Goal: Task Accomplishment & Management: Complete application form

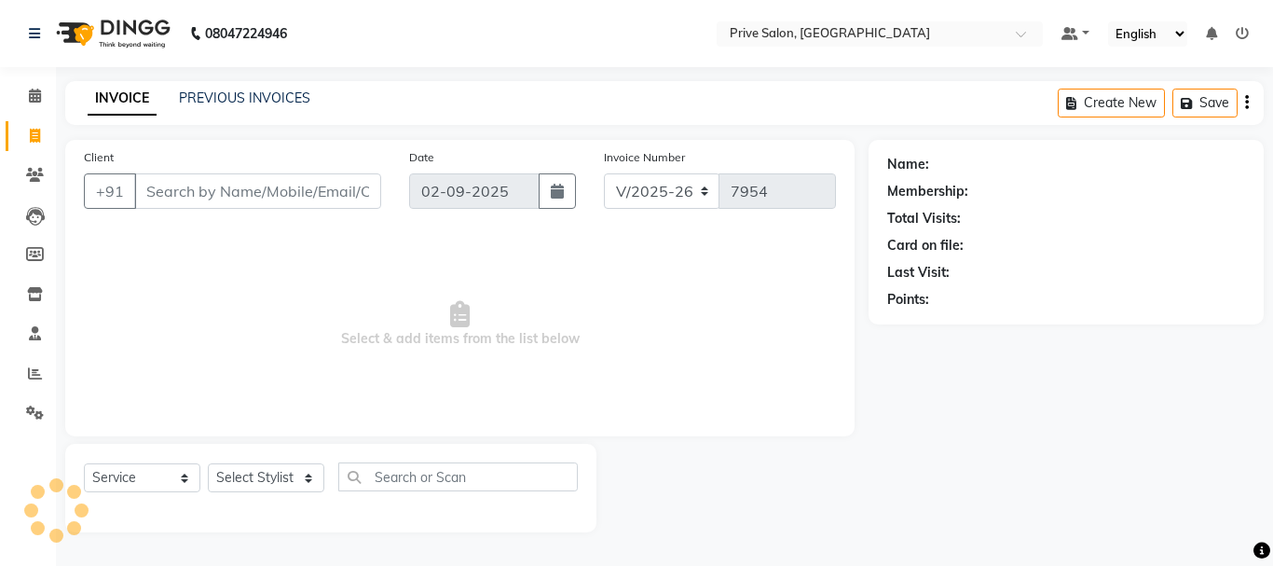
select select "136"
select select "service"
drag, startPoint x: 0, startPoint y: 0, endPoint x: 273, endPoint y: 488, distance: 559.4
click at [273, 488] on select "Select Stylist" at bounding box center [266, 477] width 116 height 29
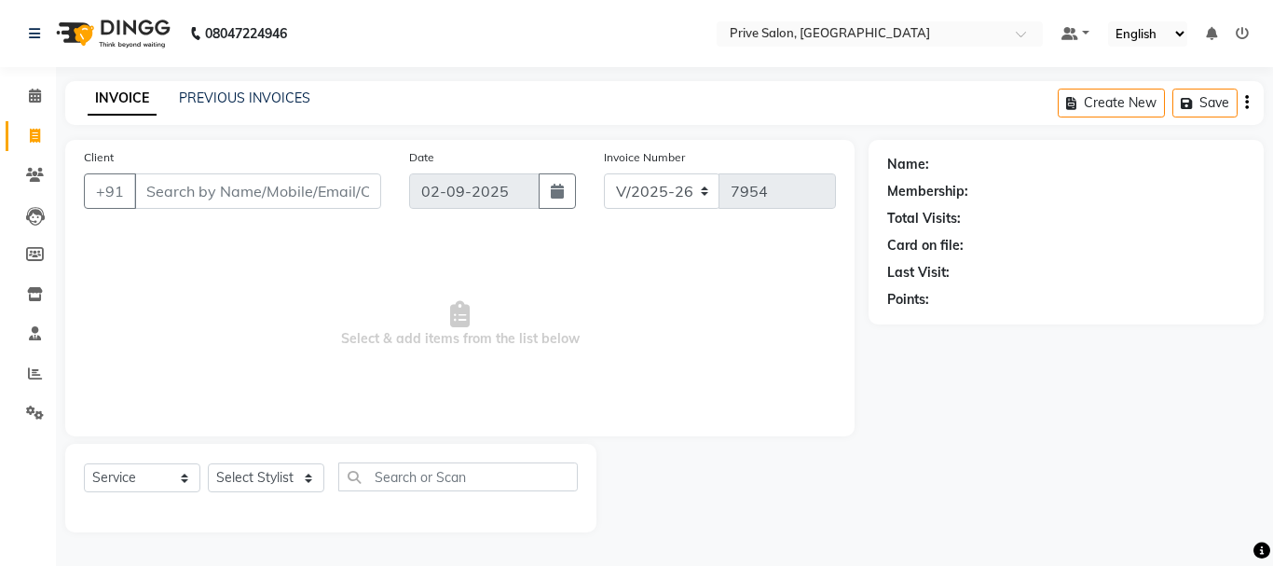
select select "4235"
click at [208, 463] on select "Select Stylist amit ARJUN [PERSON_NAME] [PERSON_NAME] GOLU [PERSON_NAME] isha […" at bounding box center [266, 477] width 116 height 29
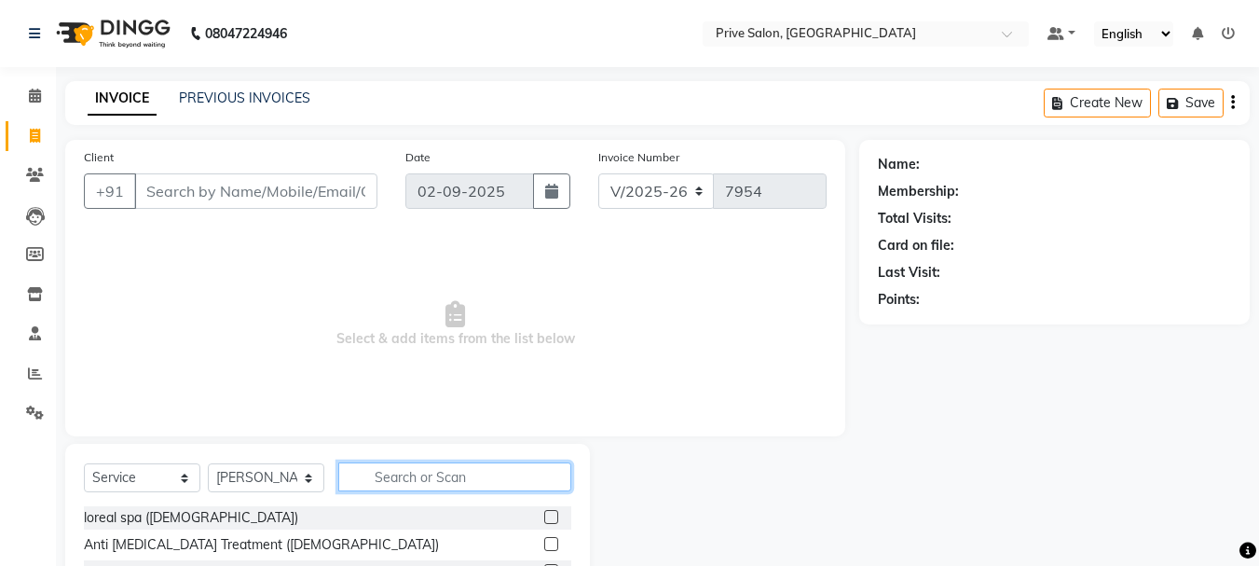
click at [480, 468] on input "text" at bounding box center [454, 476] width 233 height 29
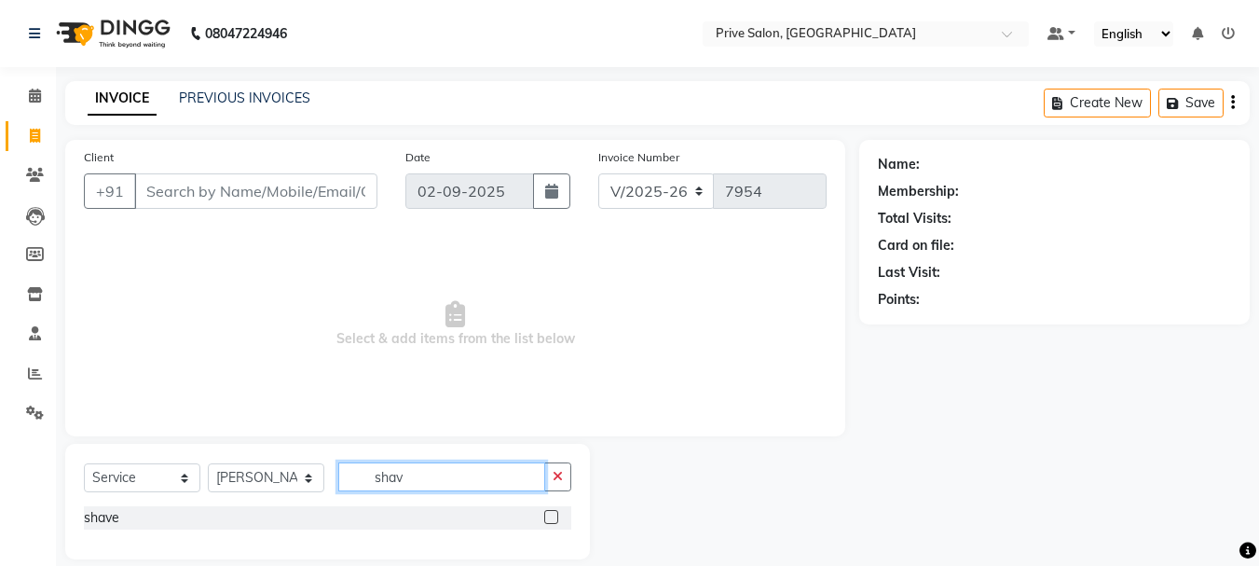
type input "shav"
click at [551, 509] on div at bounding box center [557, 517] width 27 height 23
click at [550, 514] on label at bounding box center [551, 517] width 14 height 14
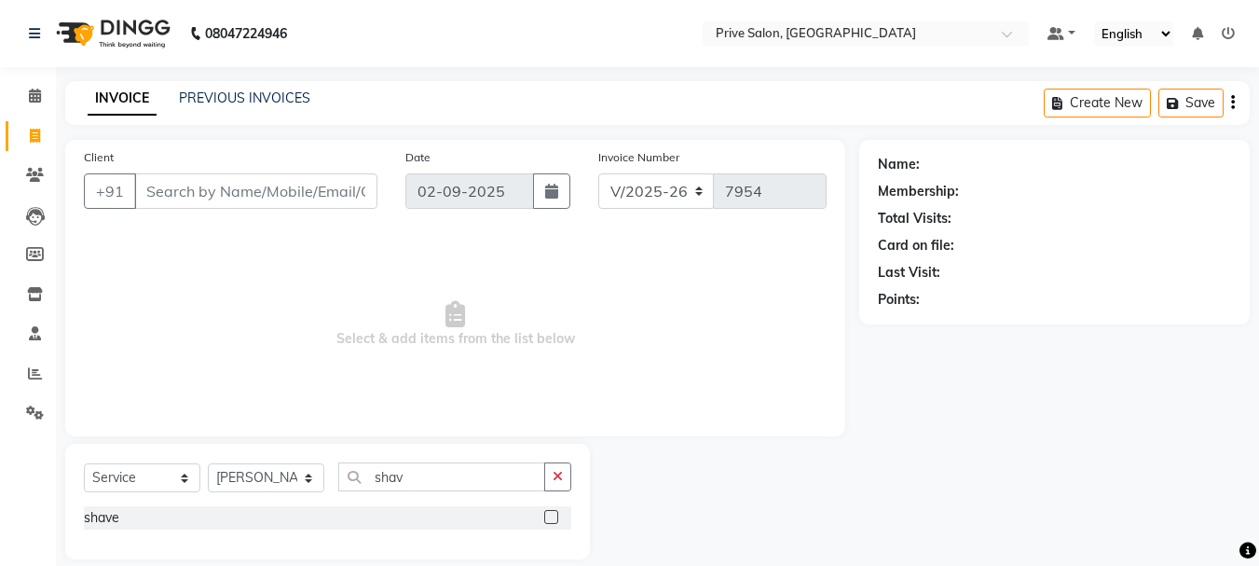
click at [550, 514] on input "checkbox" at bounding box center [550, 518] width 12 height 12
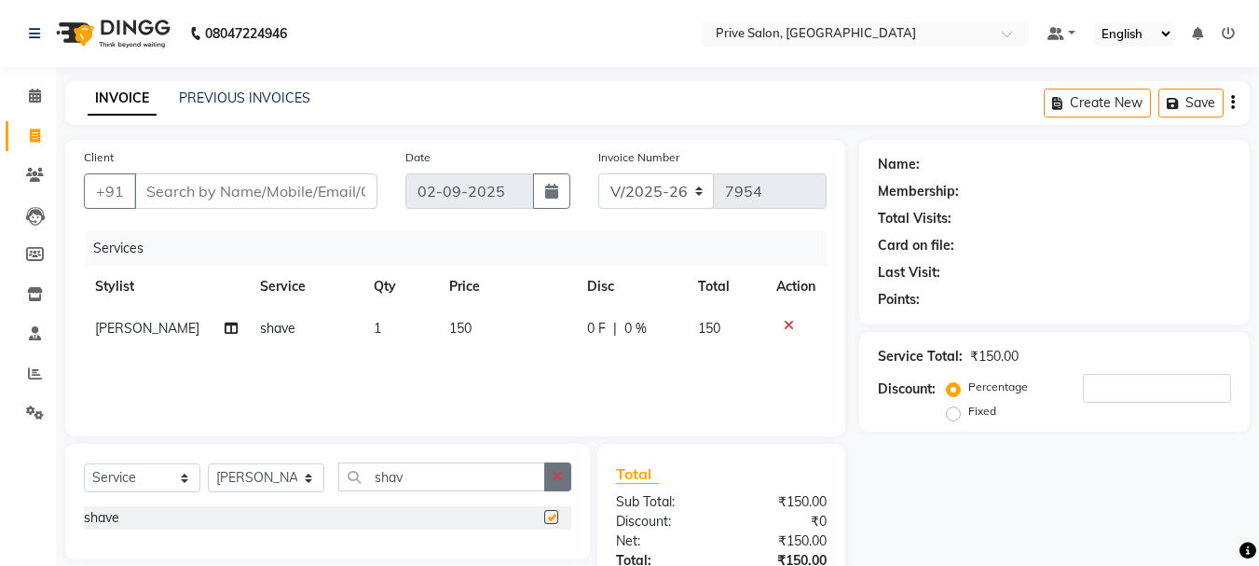
checkbox input "false"
click at [557, 481] on icon "button" at bounding box center [558, 476] width 10 height 13
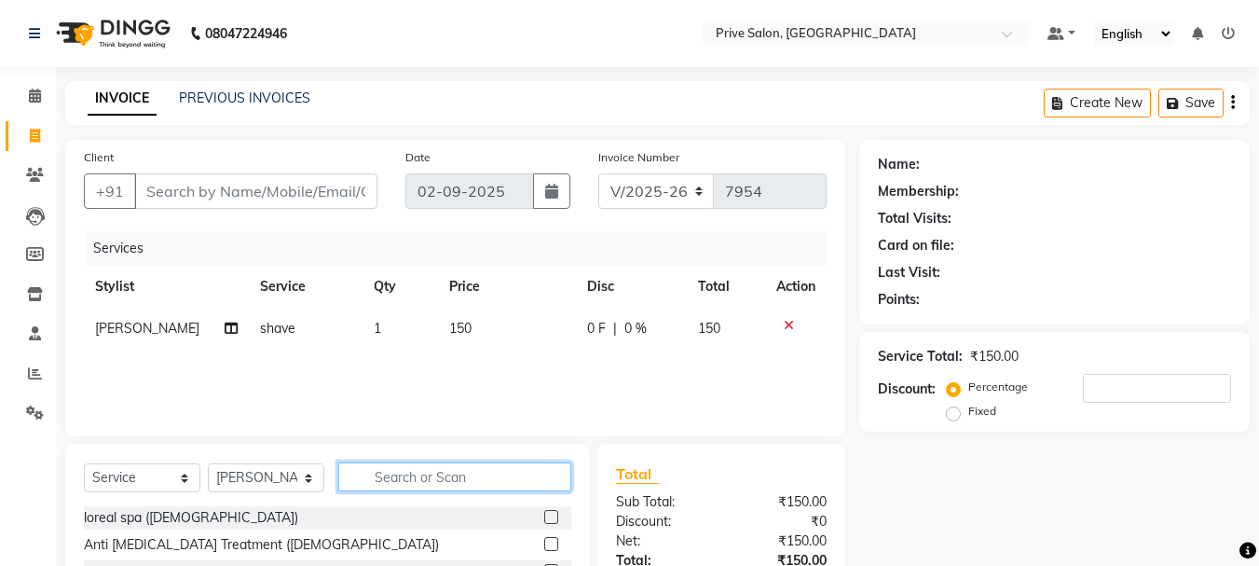
click at [533, 481] on input "text" at bounding box center [454, 476] width 233 height 29
type input "[PERSON_NAME]"
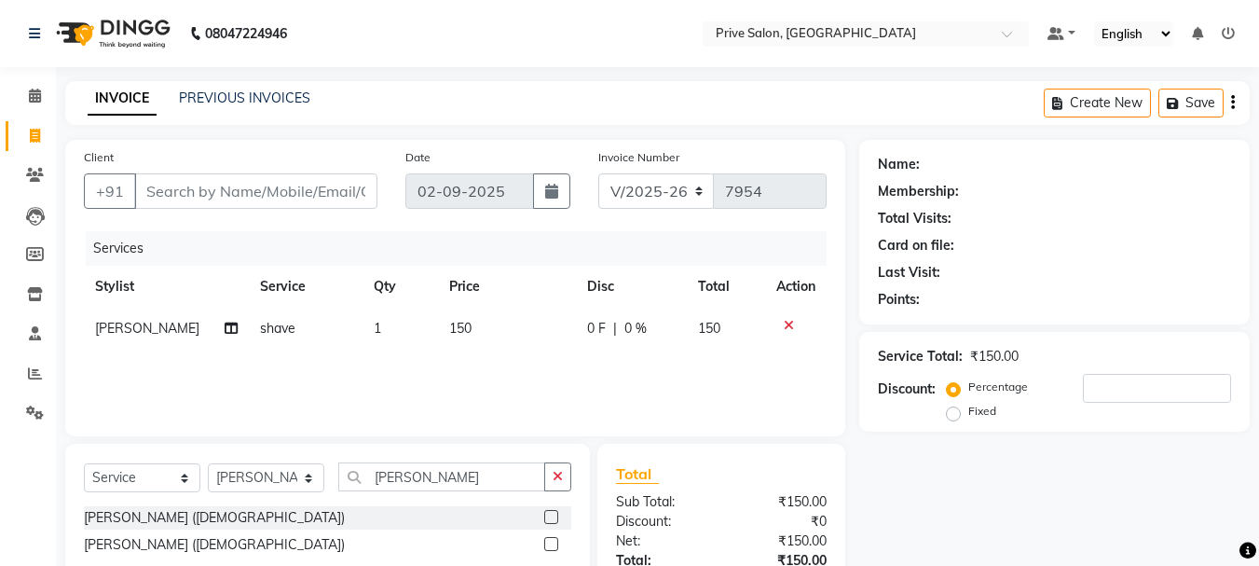
click at [552, 523] on label at bounding box center [551, 517] width 14 height 14
click at [552, 523] on input "checkbox" at bounding box center [550, 518] width 12 height 12
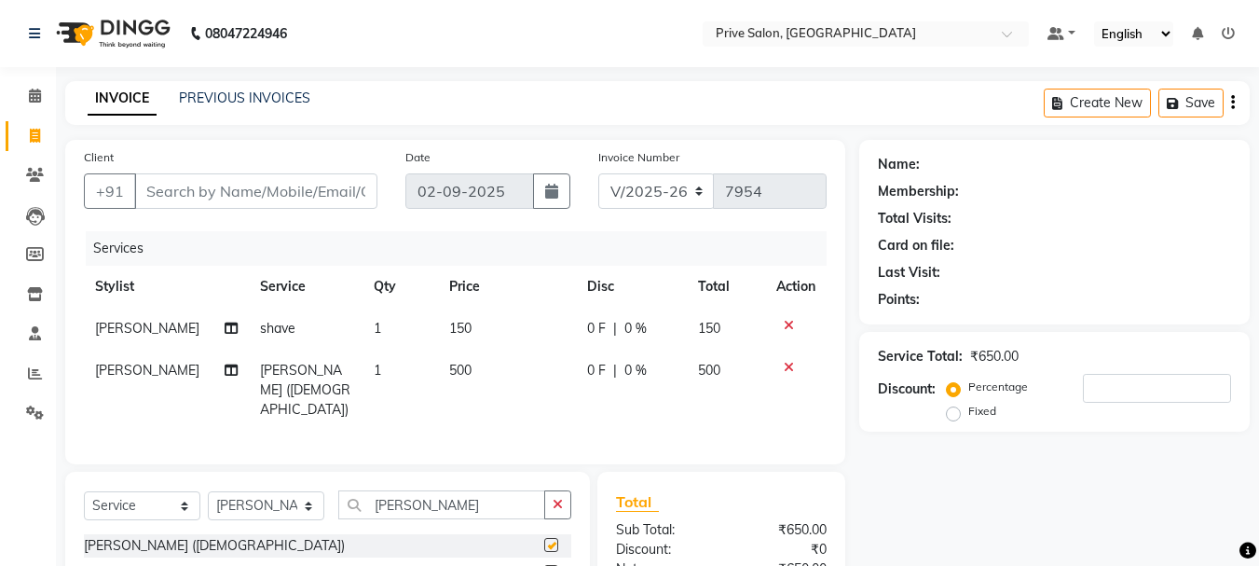
checkbox input "false"
click at [366, 200] on input "Client" at bounding box center [255, 190] width 243 height 35
type input "n"
type input "0"
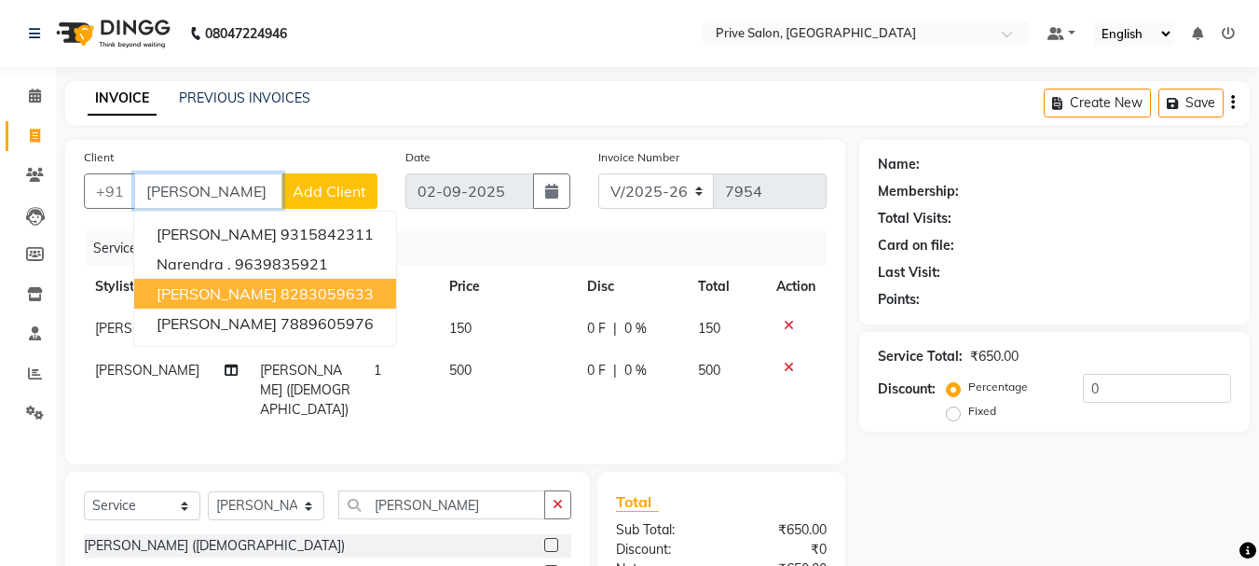
click at [276, 299] on span "[PERSON_NAME]" at bounding box center [217, 293] width 120 height 19
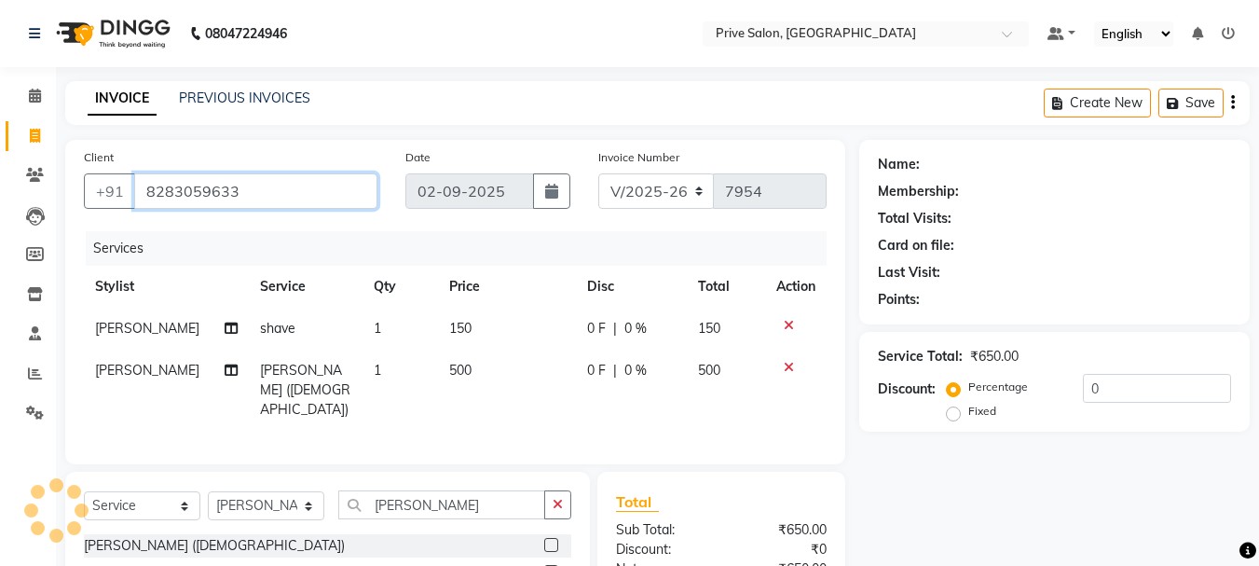
type input "8283059633"
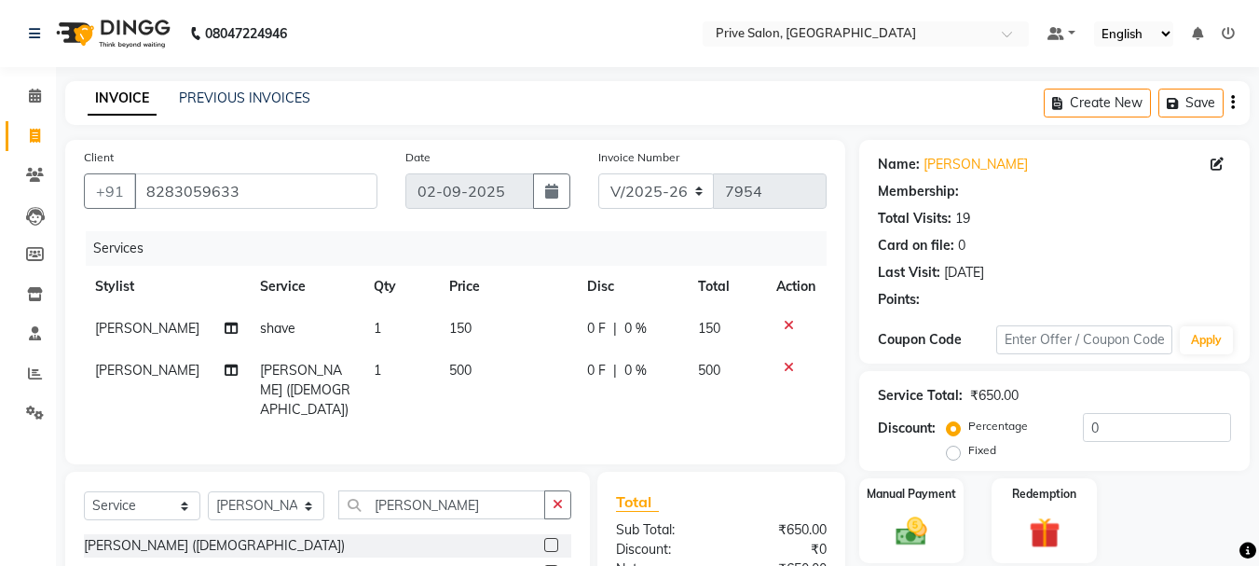
scroll to position [163, 0]
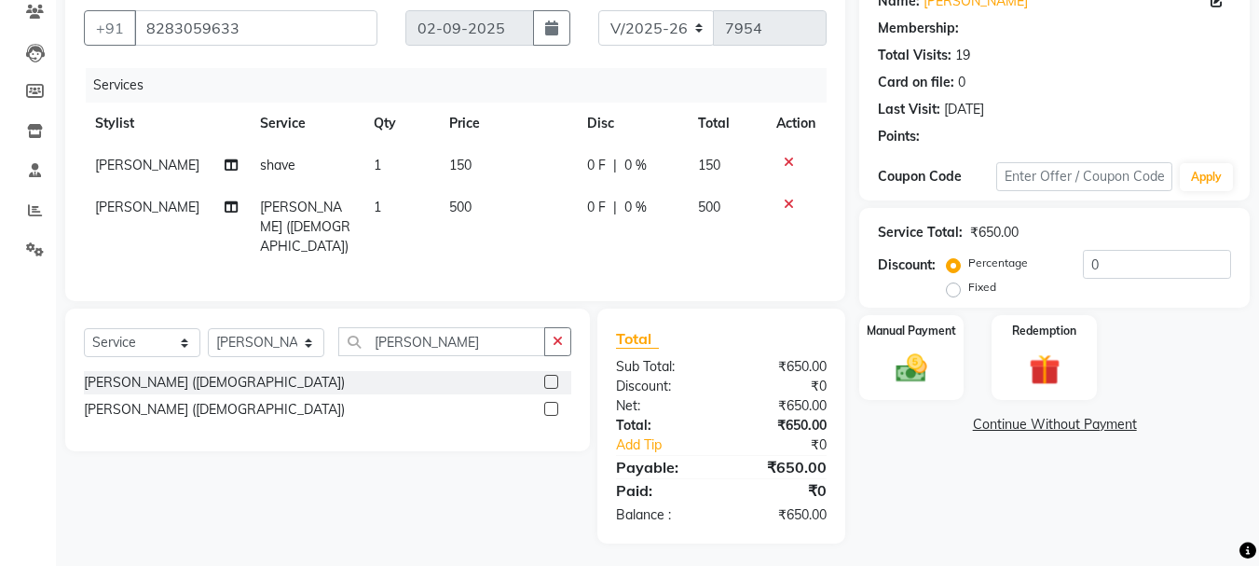
select select "1: Object"
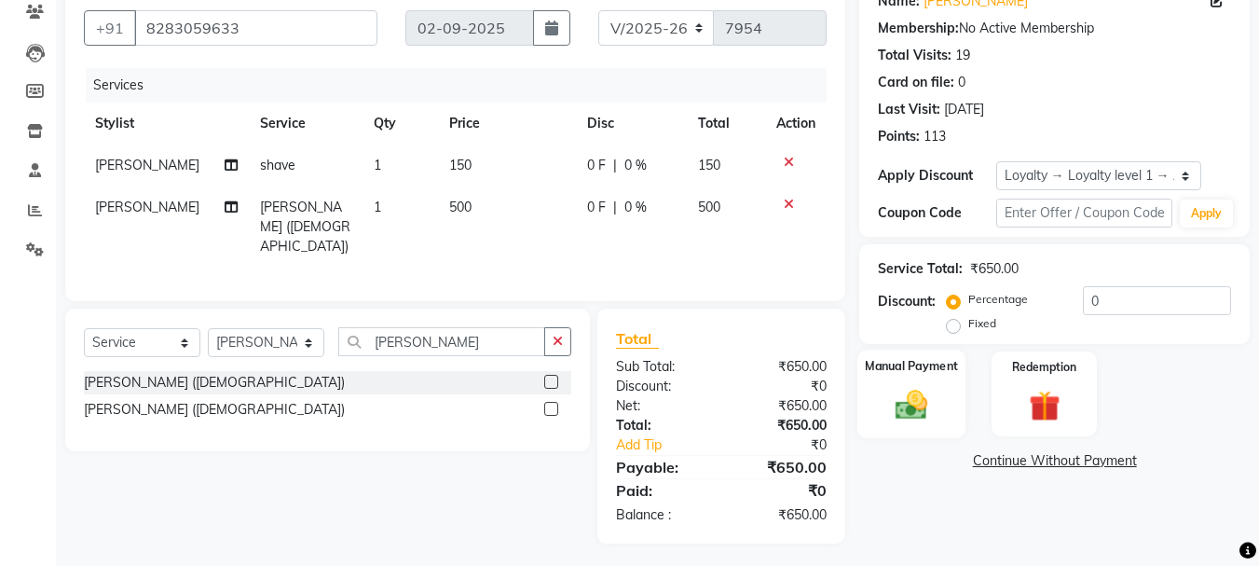
click at [905, 423] on img at bounding box center [911, 404] width 52 height 37
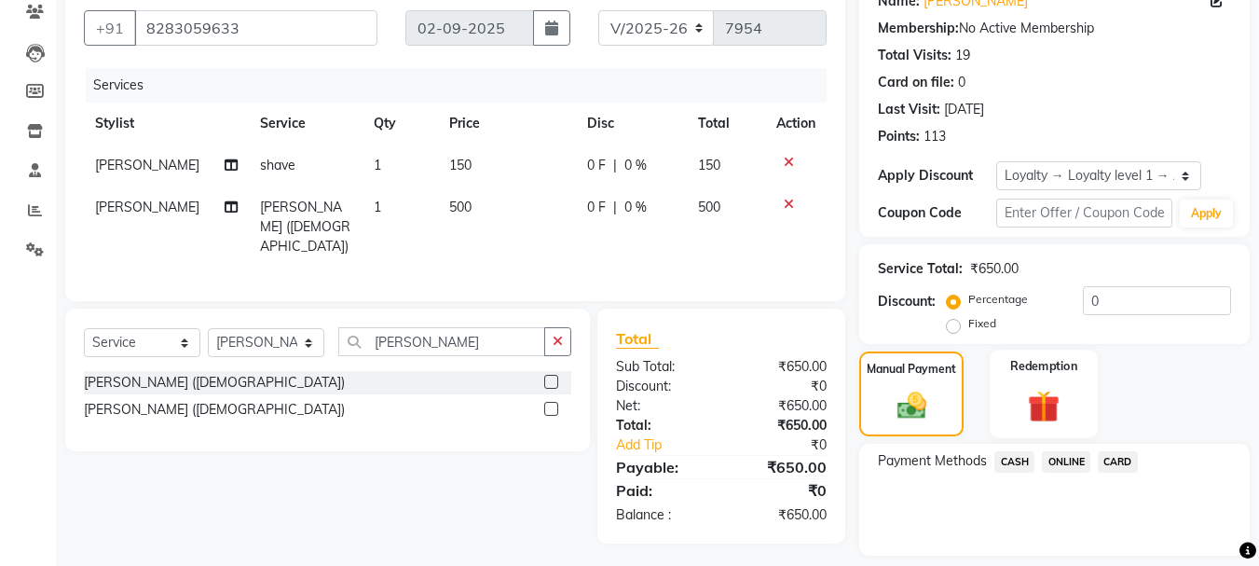
click at [1045, 401] on img at bounding box center [1044, 406] width 52 height 40
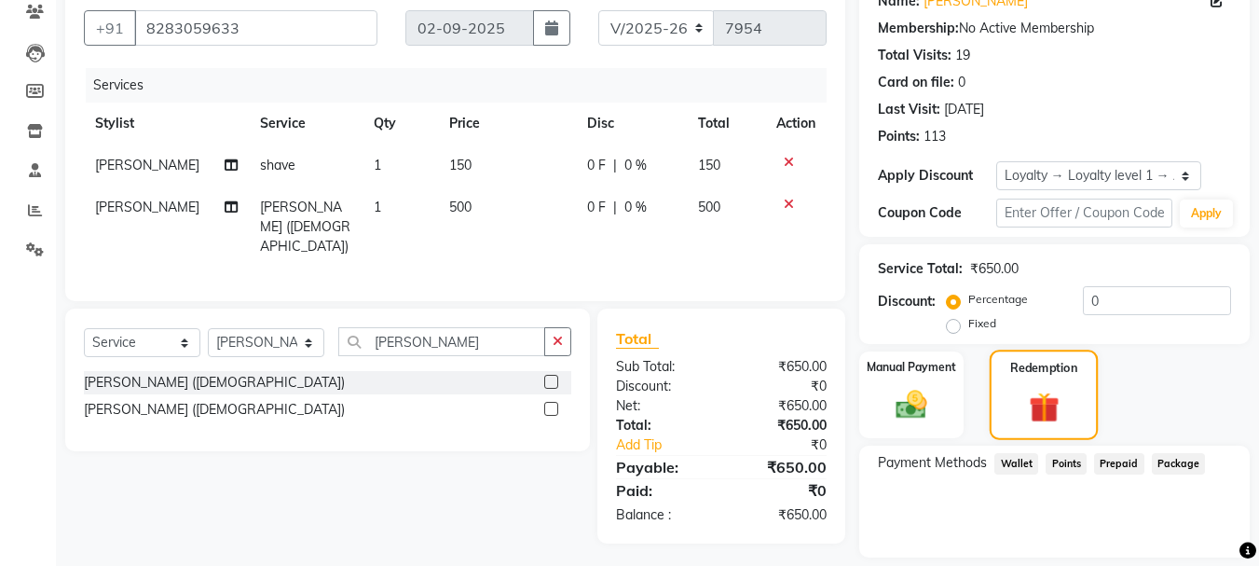
scroll to position [221, 0]
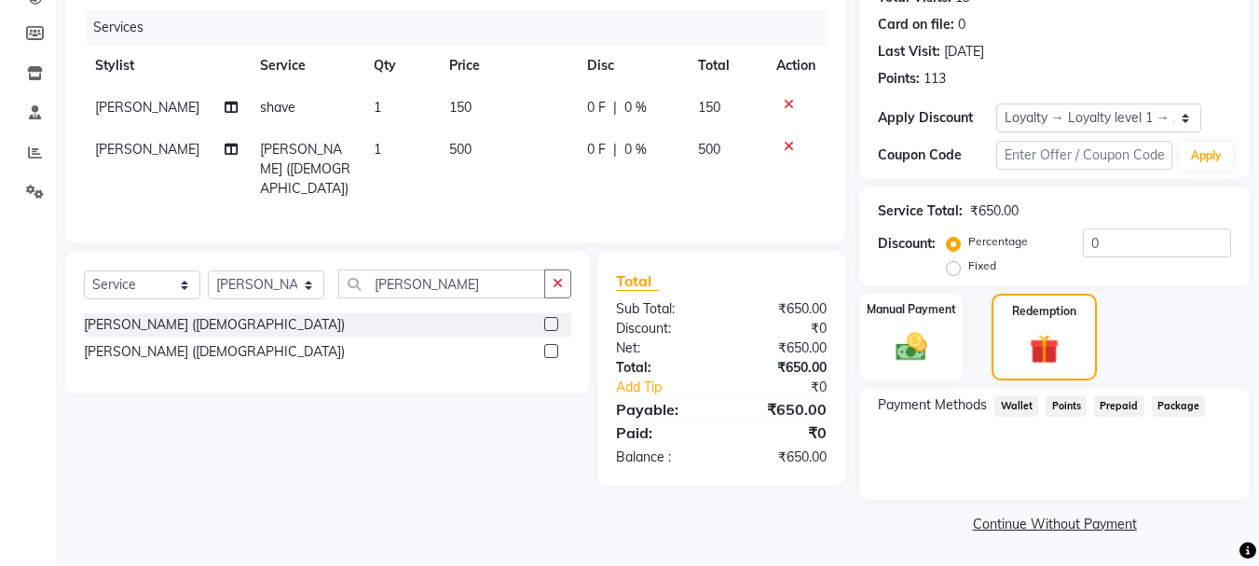
click at [1060, 400] on span "Points" at bounding box center [1066, 405] width 41 height 21
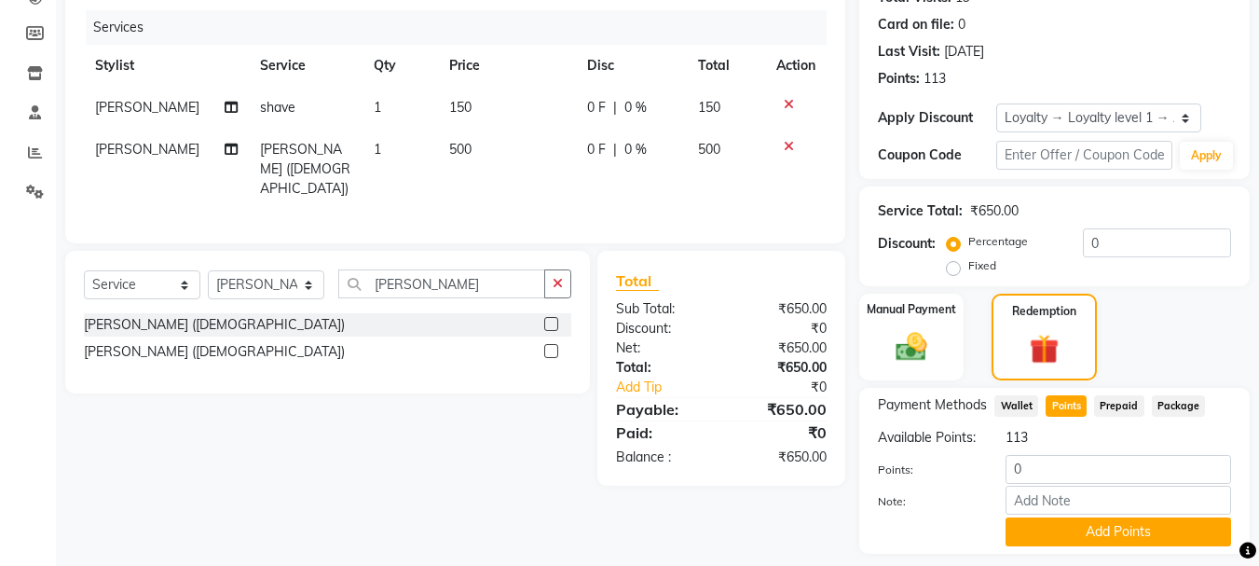
scroll to position [294, 0]
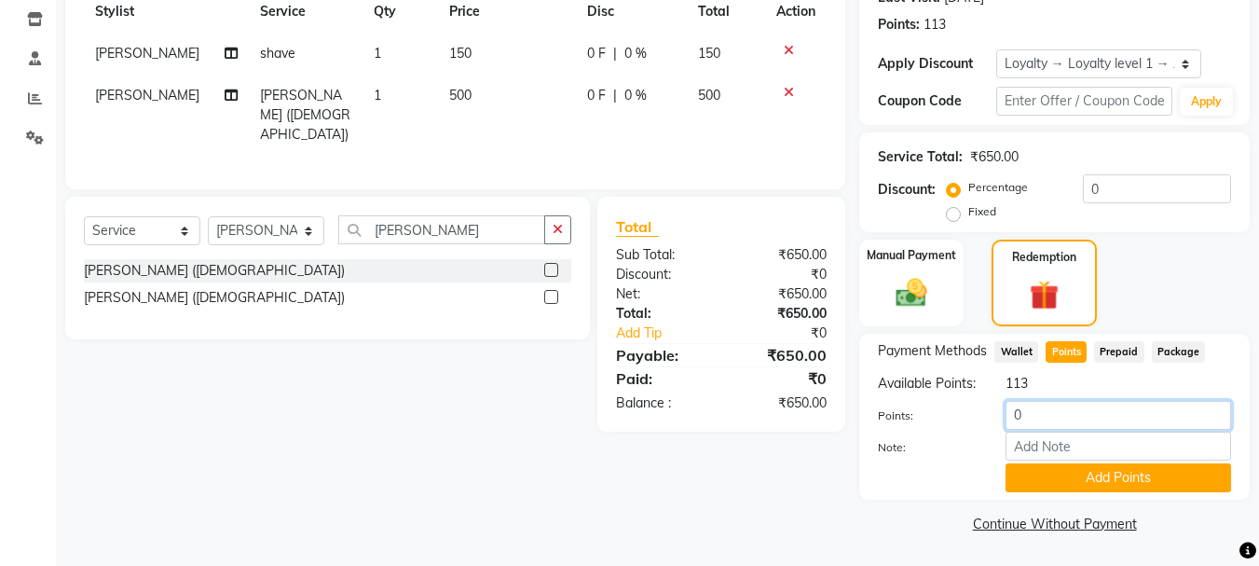
click at [1034, 410] on input "0" at bounding box center [1118, 415] width 226 height 29
click at [932, 287] on img at bounding box center [911, 292] width 52 height 37
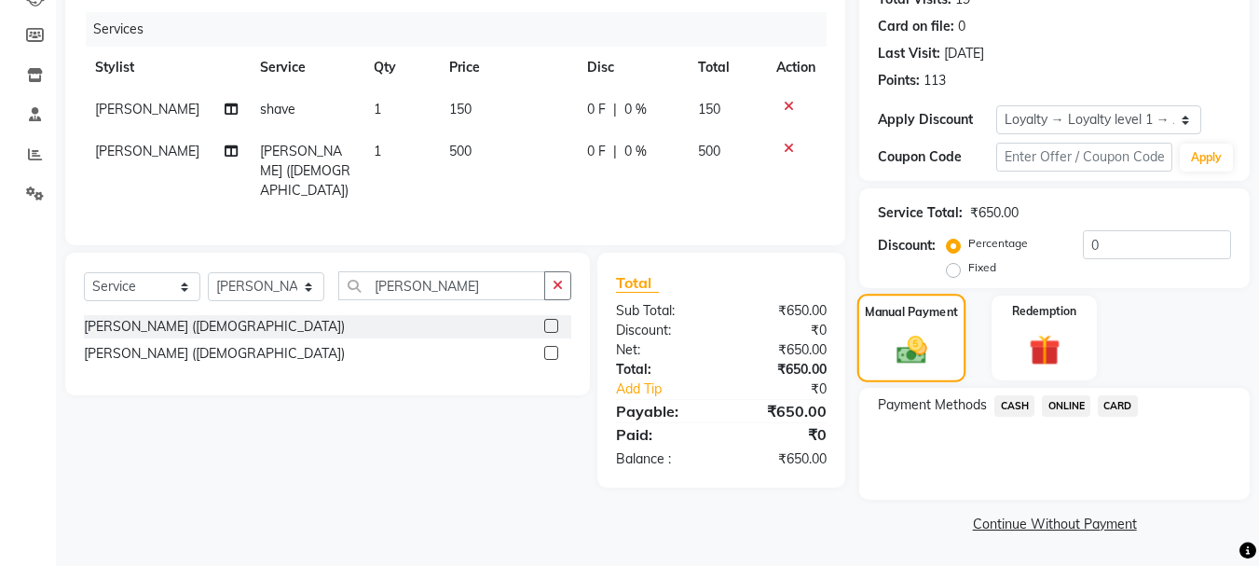
scroll to position [219, 0]
click at [1070, 398] on span "ONLINE" at bounding box center [1066, 405] width 48 height 21
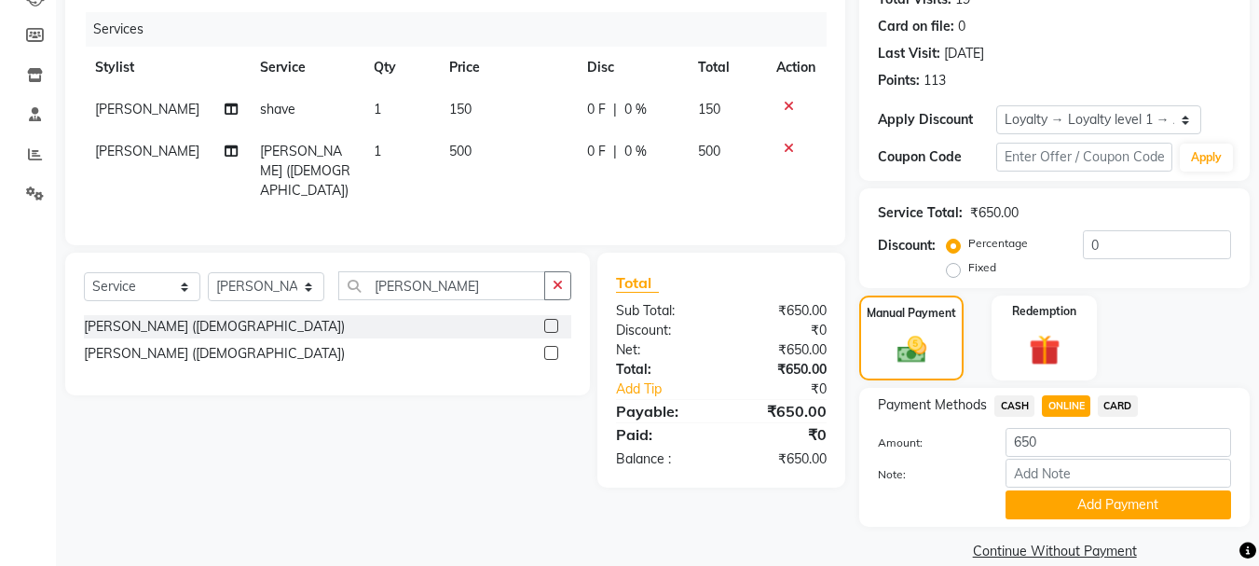
scroll to position [246, 0]
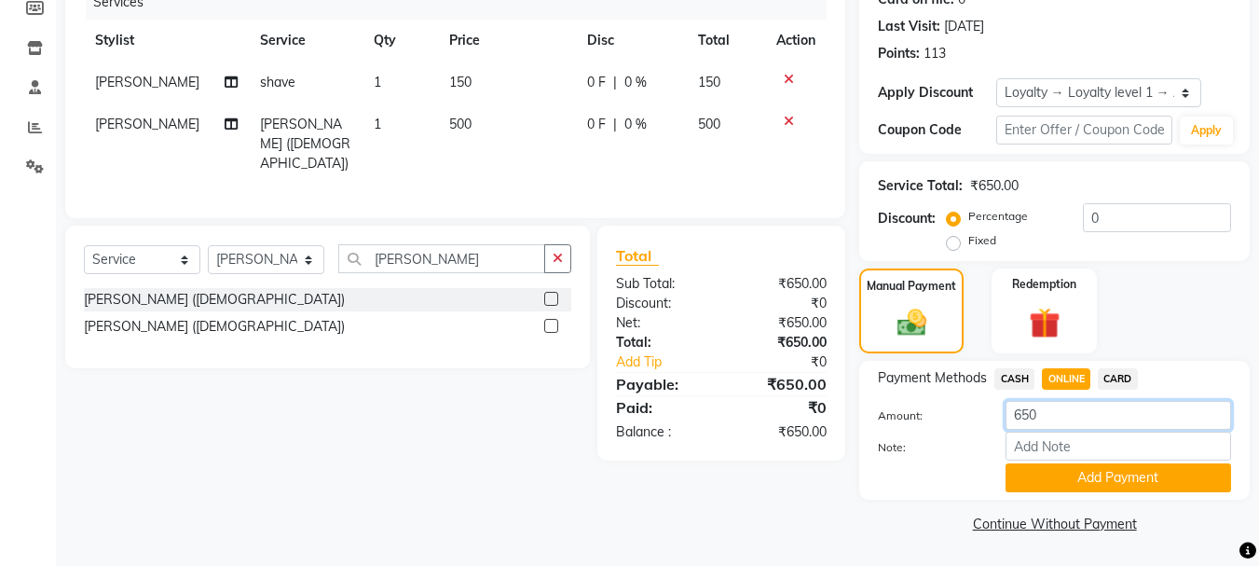
click at [1024, 415] on input "650" at bounding box center [1118, 415] width 226 height 29
type input "150"
click at [1060, 473] on button "Add Payment" at bounding box center [1118, 477] width 226 height 29
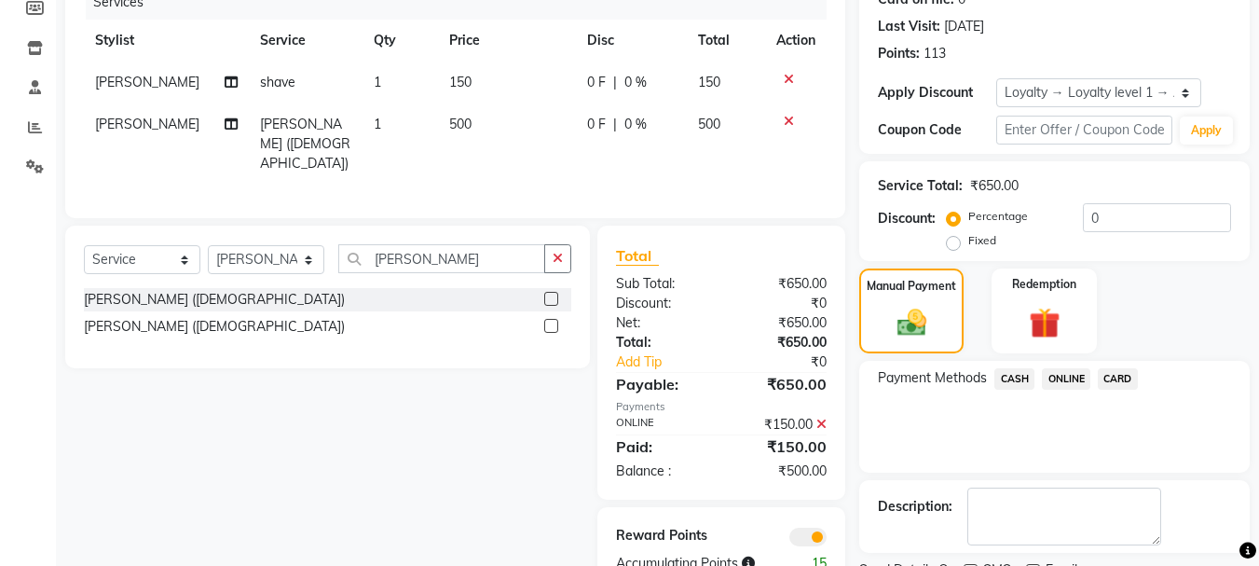
scroll to position [324, 0]
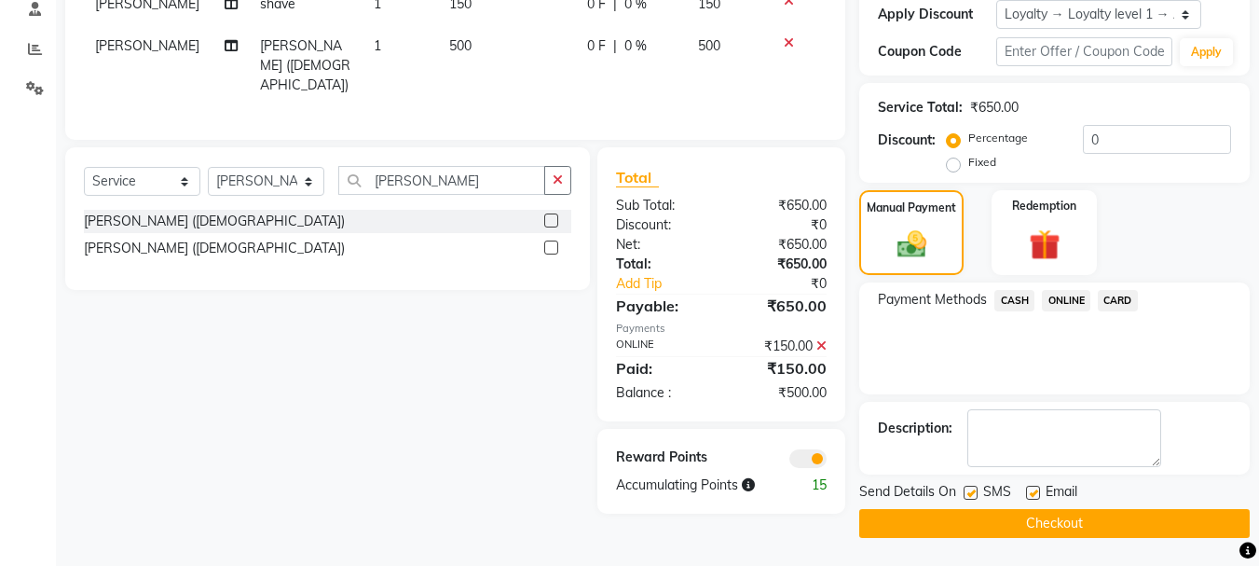
click at [1016, 304] on span "CASH" at bounding box center [1014, 300] width 40 height 21
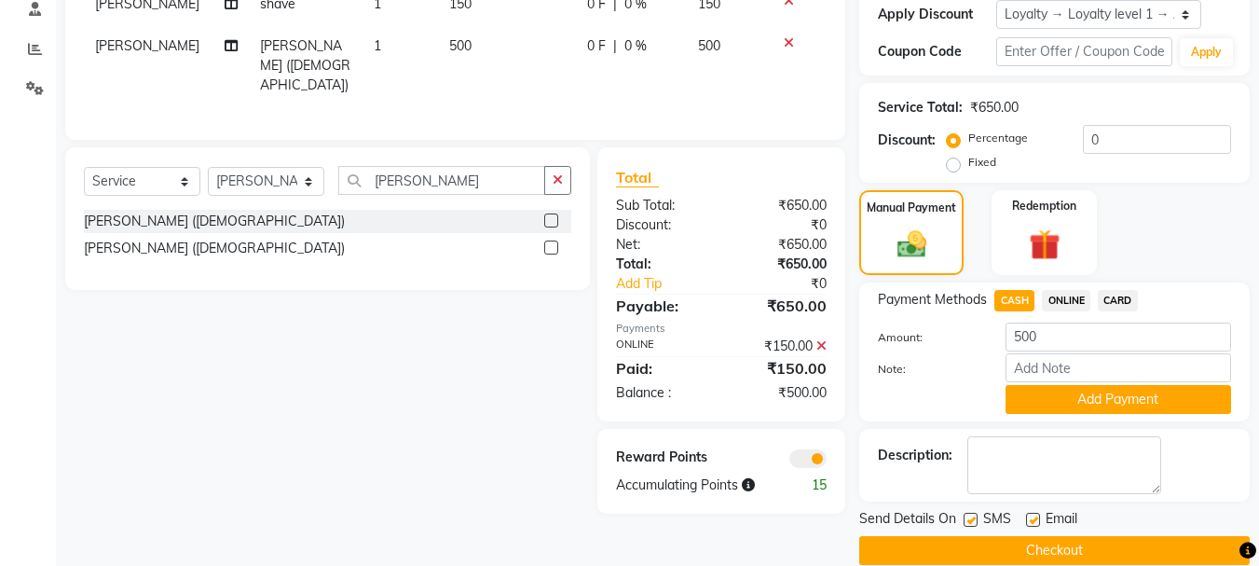
scroll to position [351, 0]
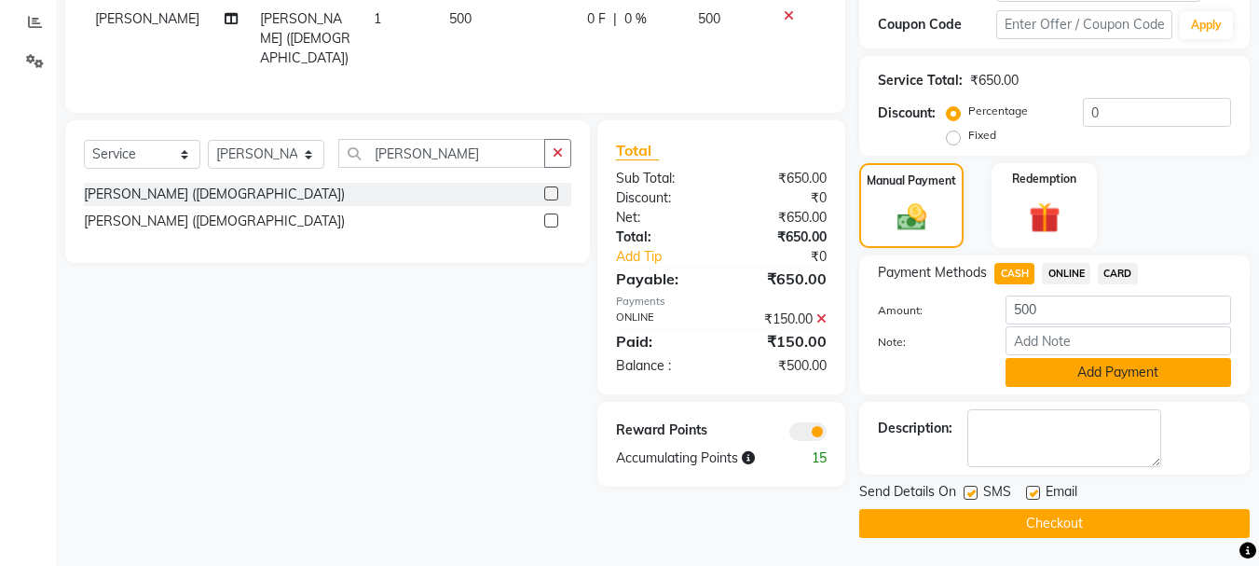
click at [1056, 376] on button "Add Payment" at bounding box center [1118, 372] width 226 height 29
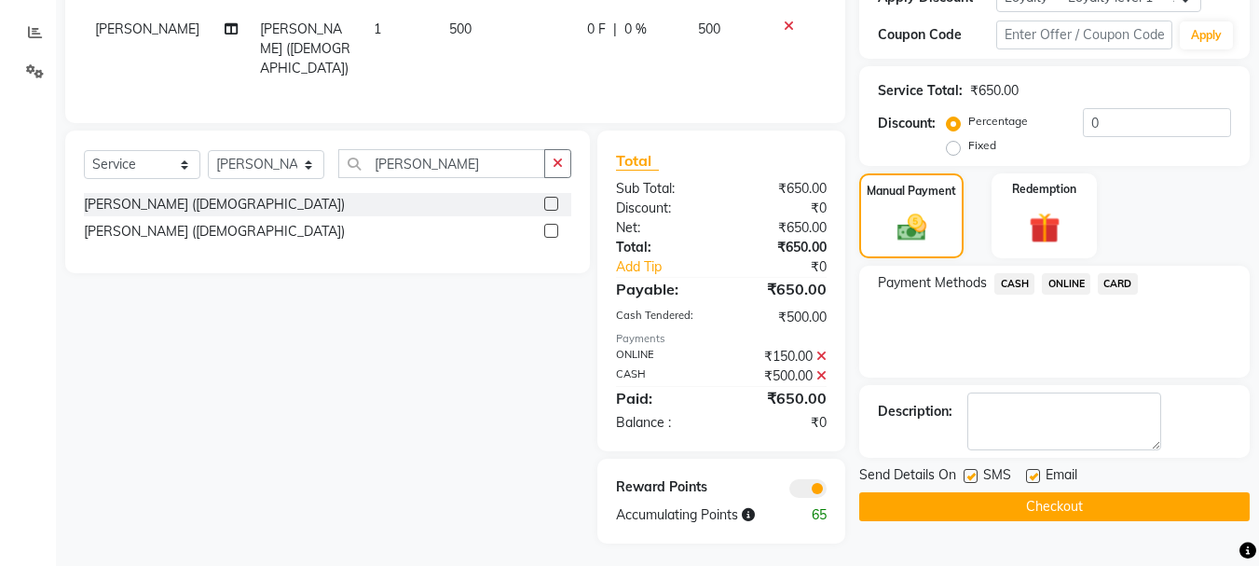
click at [994, 503] on button "Checkout" at bounding box center [1054, 506] width 390 height 29
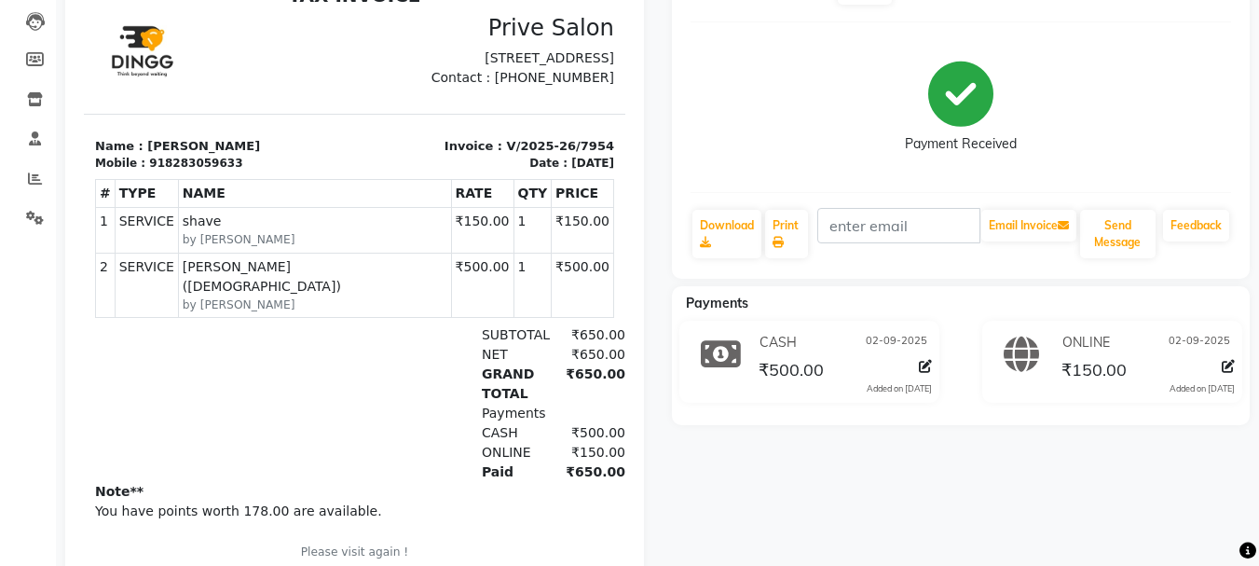
scroll to position [253, 0]
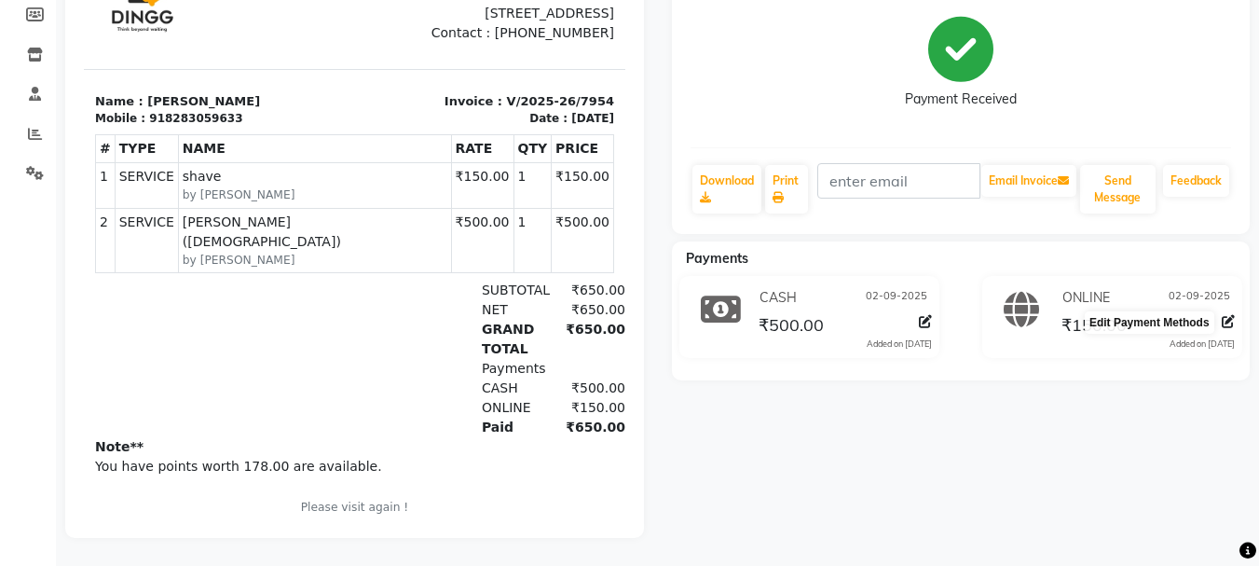
click at [1224, 315] on icon at bounding box center [1228, 321] width 13 height 13
select select "3"
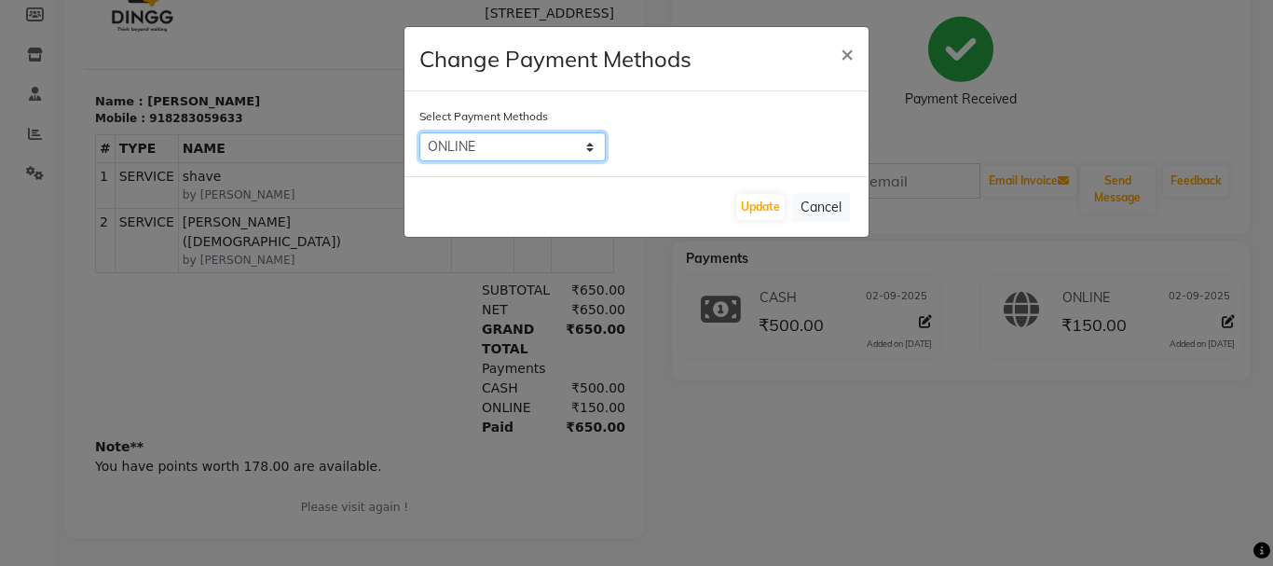
click at [563, 146] on select "CASH ONLINE CARD" at bounding box center [512, 146] width 186 height 29
click at [816, 200] on button "Cancel" at bounding box center [821, 207] width 58 height 29
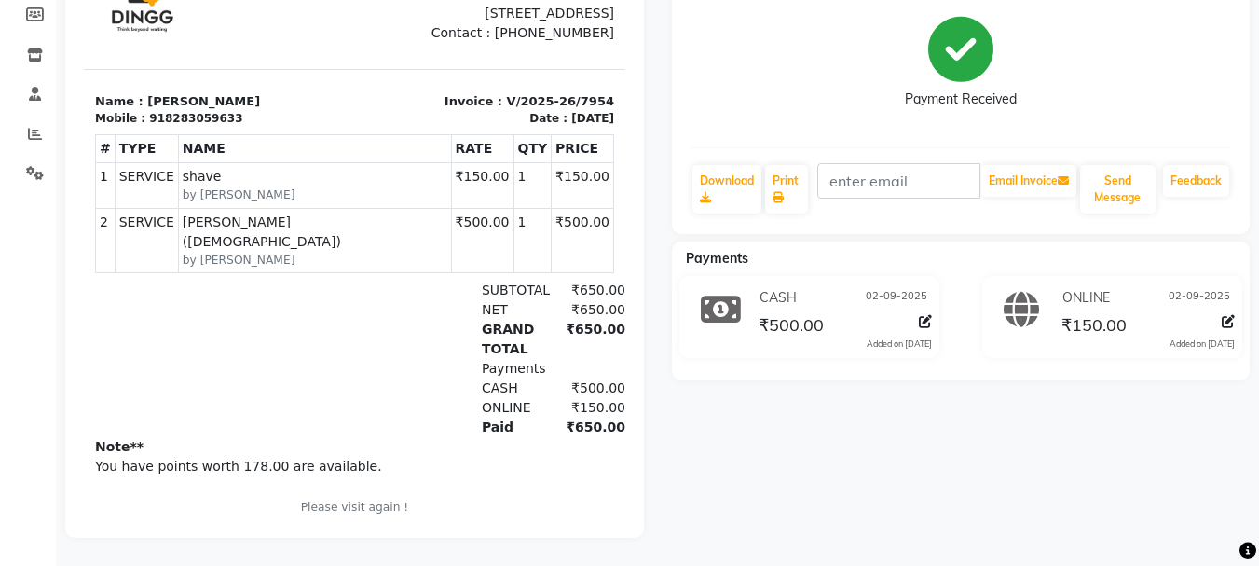
scroll to position [0, 0]
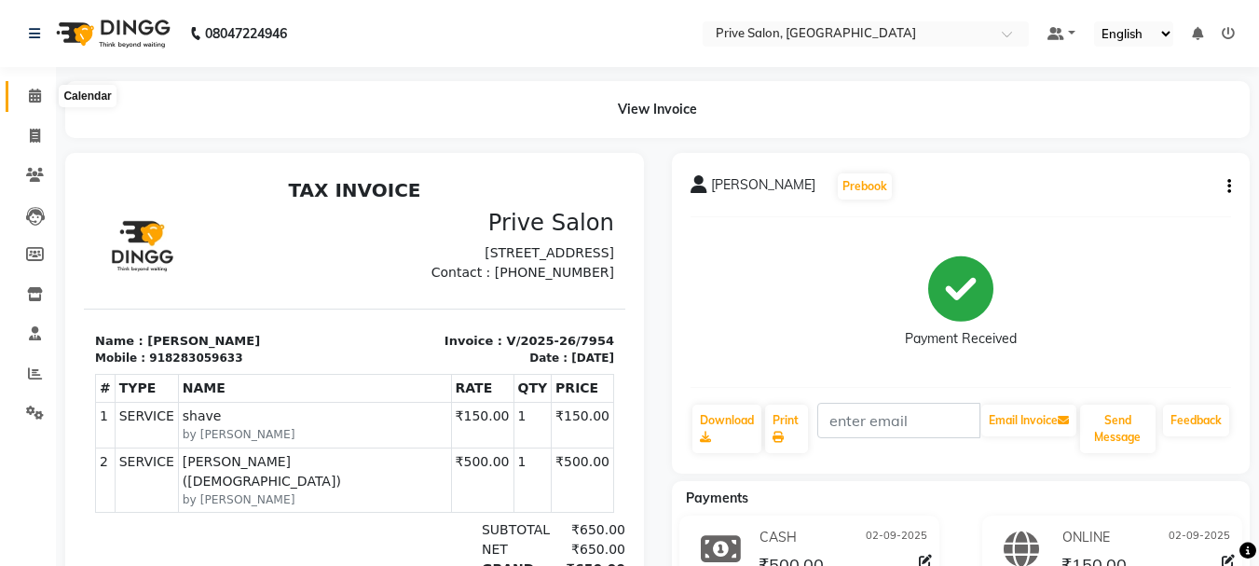
click at [32, 101] on icon at bounding box center [35, 96] width 12 height 14
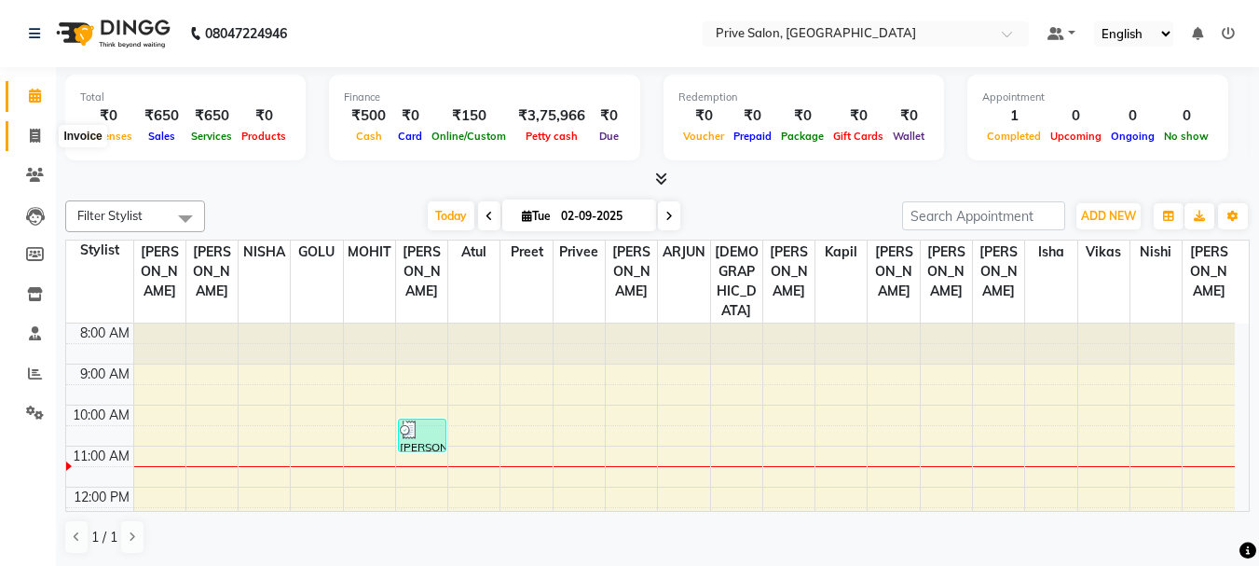
click at [36, 130] on icon at bounding box center [35, 136] width 10 height 14
select select "service"
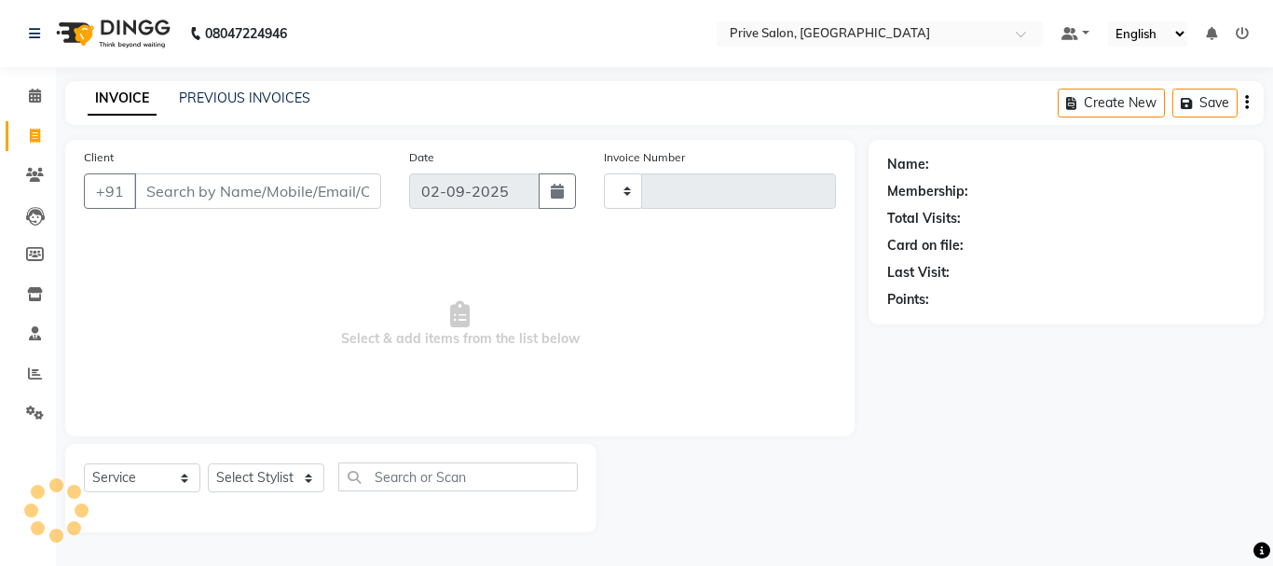
type input "7955"
select select "136"
click at [343, 197] on input "Client" at bounding box center [257, 190] width 247 height 35
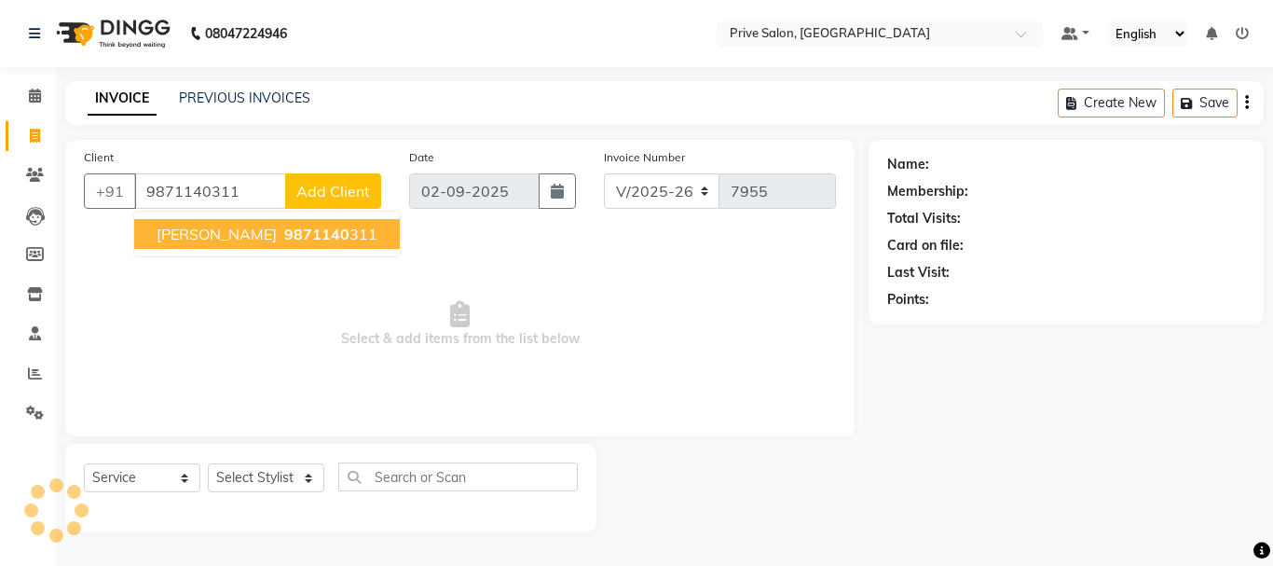
type input "9871140311"
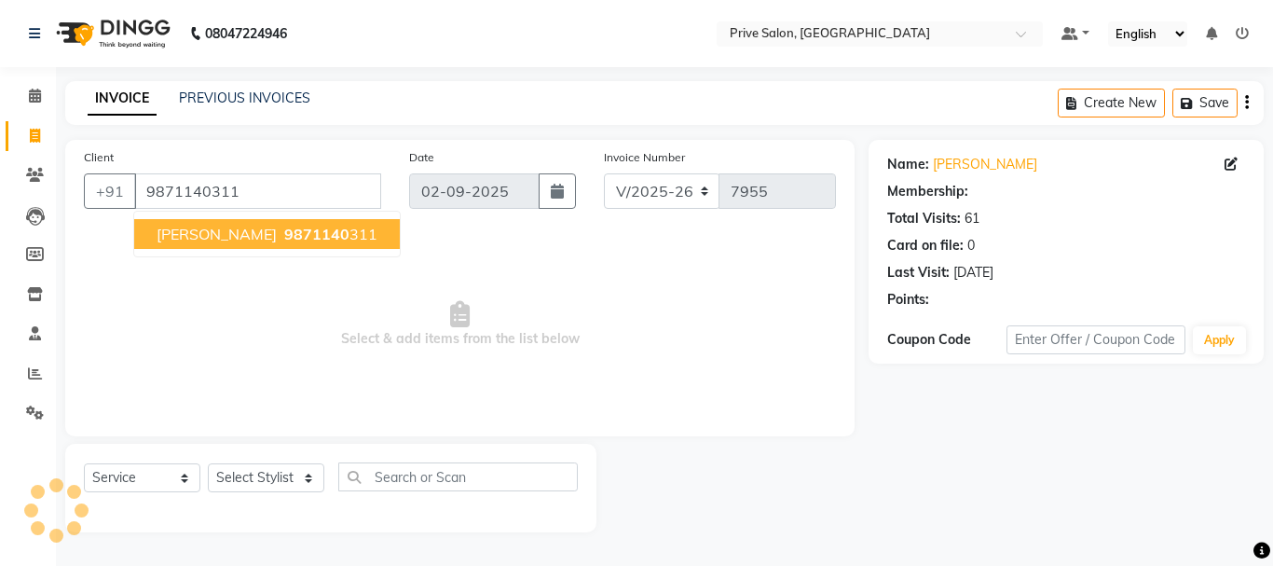
select select "1: Object"
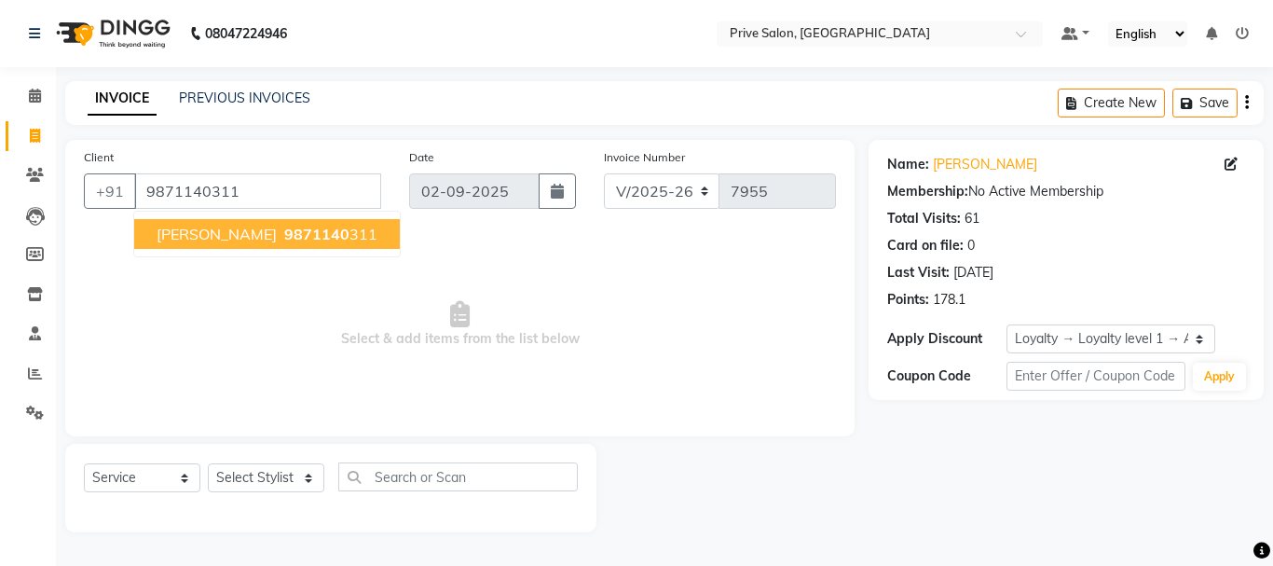
click at [316, 219] on button "[PERSON_NAME] 9871140 311" at bounding box center [267, 234] width 266 height 30
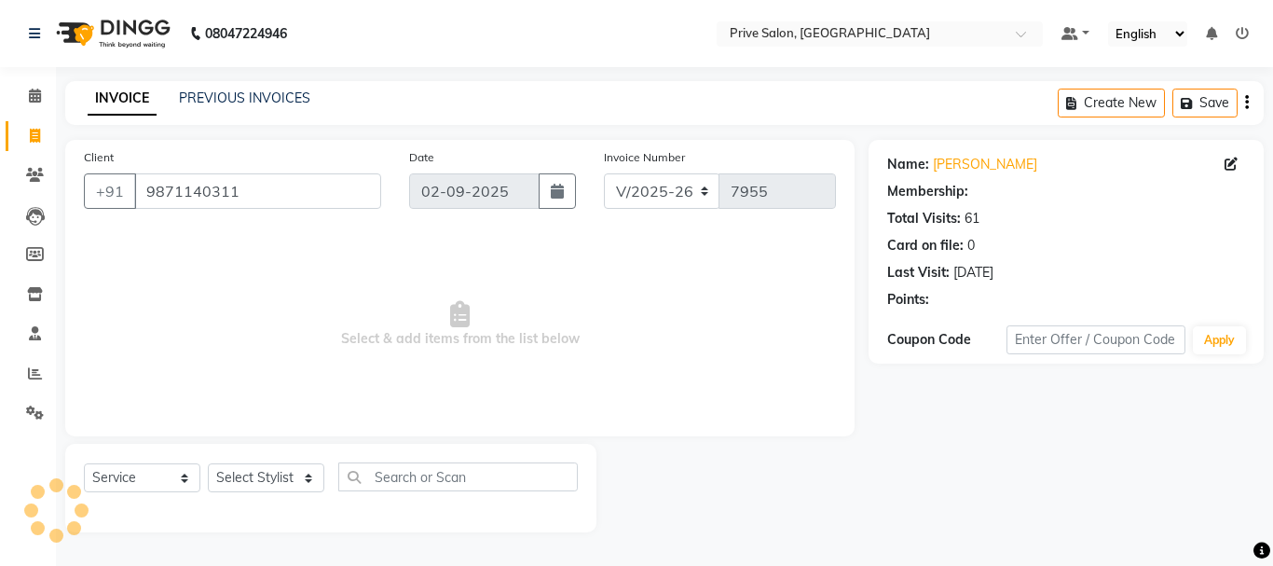
select select "1: Object"
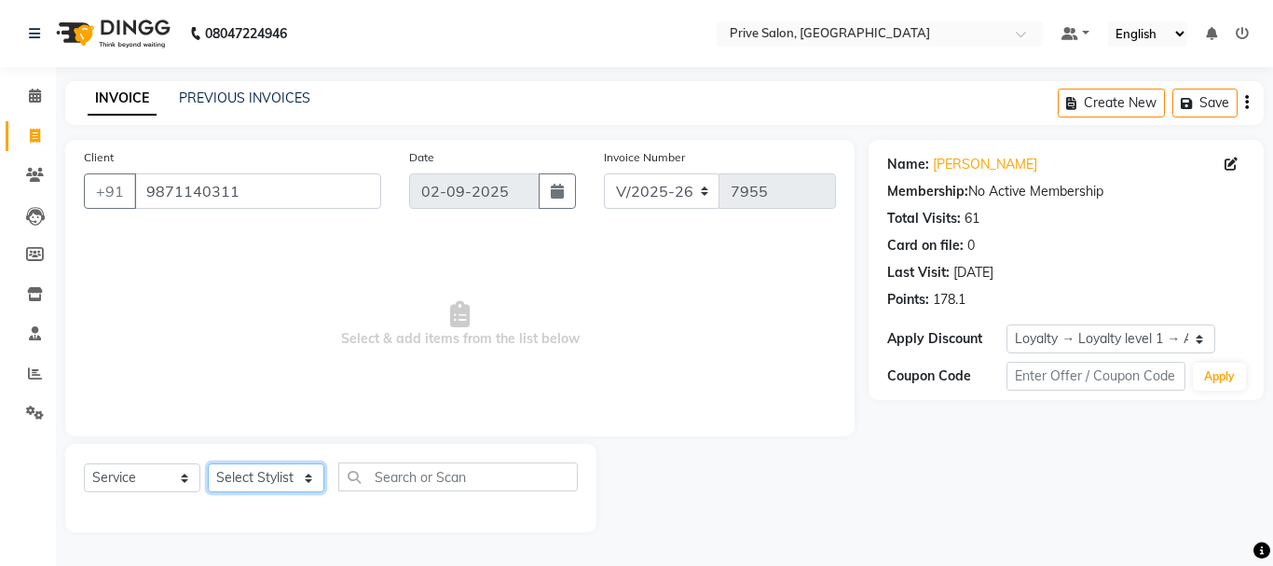
click at [288, 486] on select "Select Stylist amit ARJUN [PERSON_NAME] [PERSON_NAME] GOLU [PERSON_NAME] isha […" at bounding box center [266, 477] width 116 height 29
select select "77212"
click at [208, 463] on select "Select Stylist amit ARJUN [PERSON_NAME] [PERSON_NAME] GOLU [PERSON_NAME] isha […" at bounding box center [266, 477] width 116 height 29
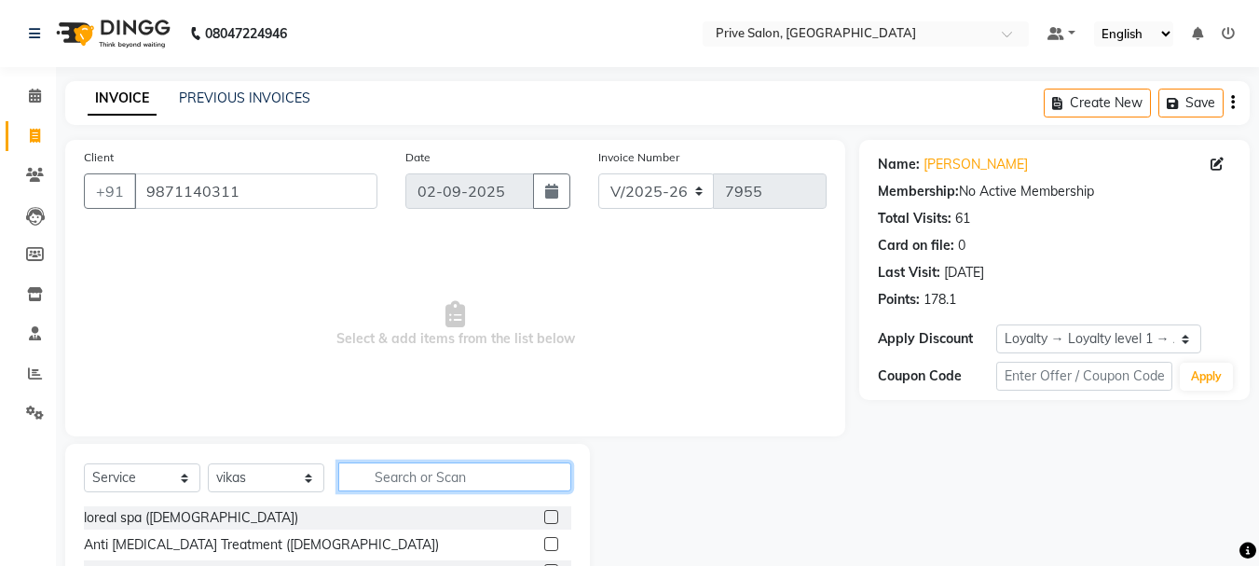
click at [377, 480] on input "text" at bounding box center [454, 476] width 233 height 29
click at [444, 482] on input "text" at bounding box center [454, 476] width 233 height 29
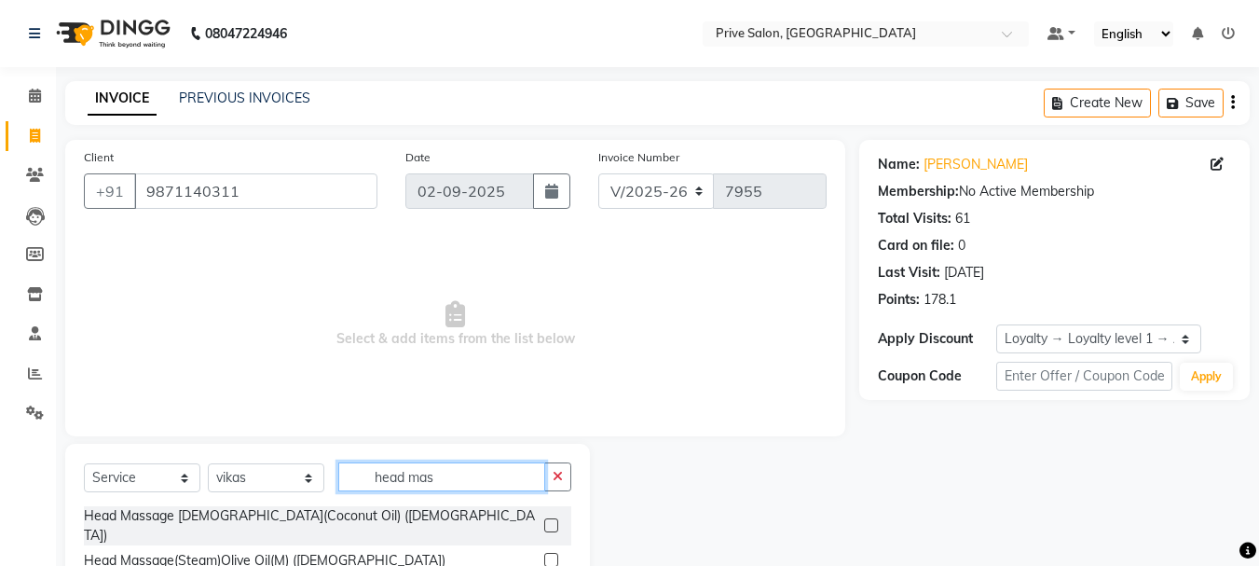
type input "head mas"
click at [550, 519] on label at bounding box center [551, 525] width 14 height 14
click at [550, 520] on input "checkbox" at bounding box center [550, 526] width 12 height 12
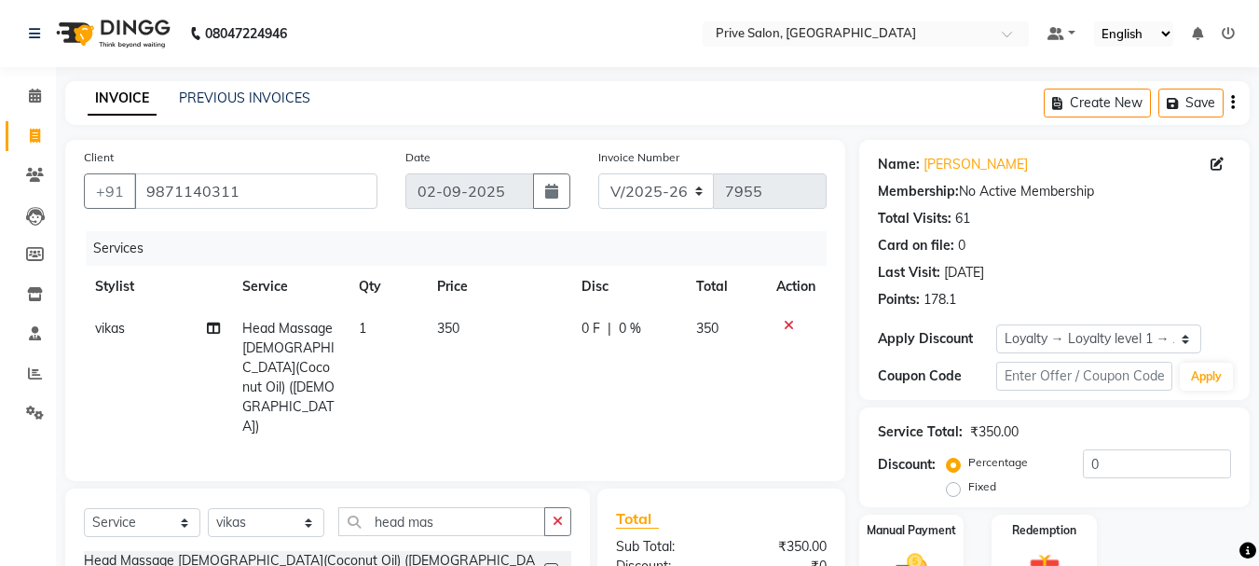
checkbox input "false"
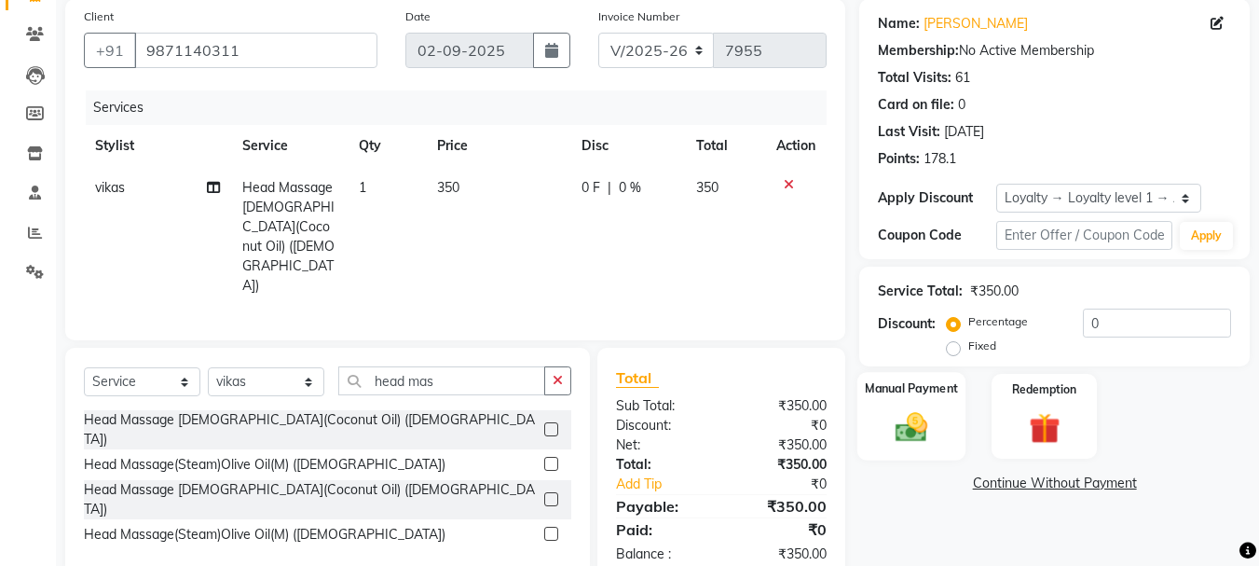
click at [907, 443] on img at bounding box center [911, 426] width 52 height 37
click at [896, 431] on img at bounding box center [911, 427] width 49 height 35
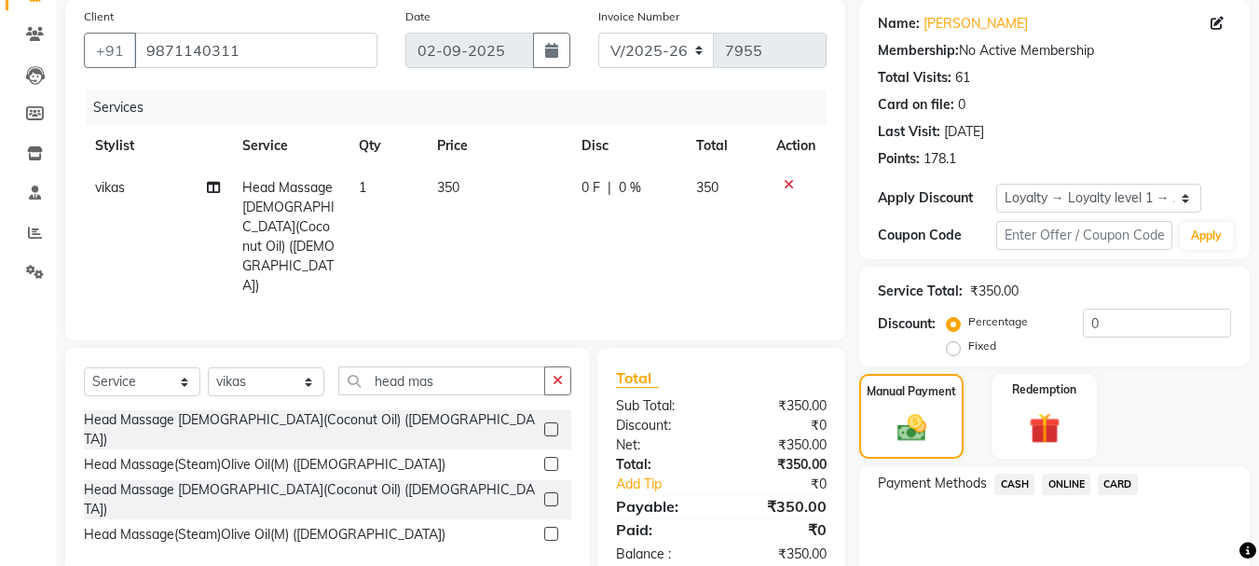
click at [1046, 479] on span "ONLINE" at bounding box center [1066, 483] width 48 height 21
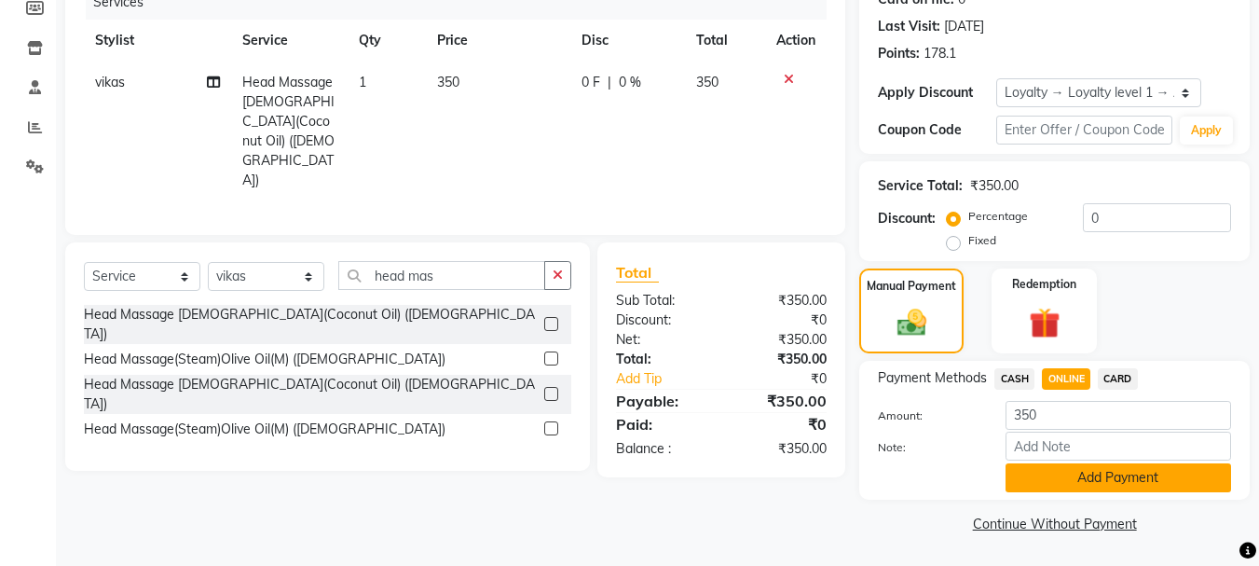
click at [1094, 483] on button "Add Payment" at bounding box center [1118, 477] width 226 height 29
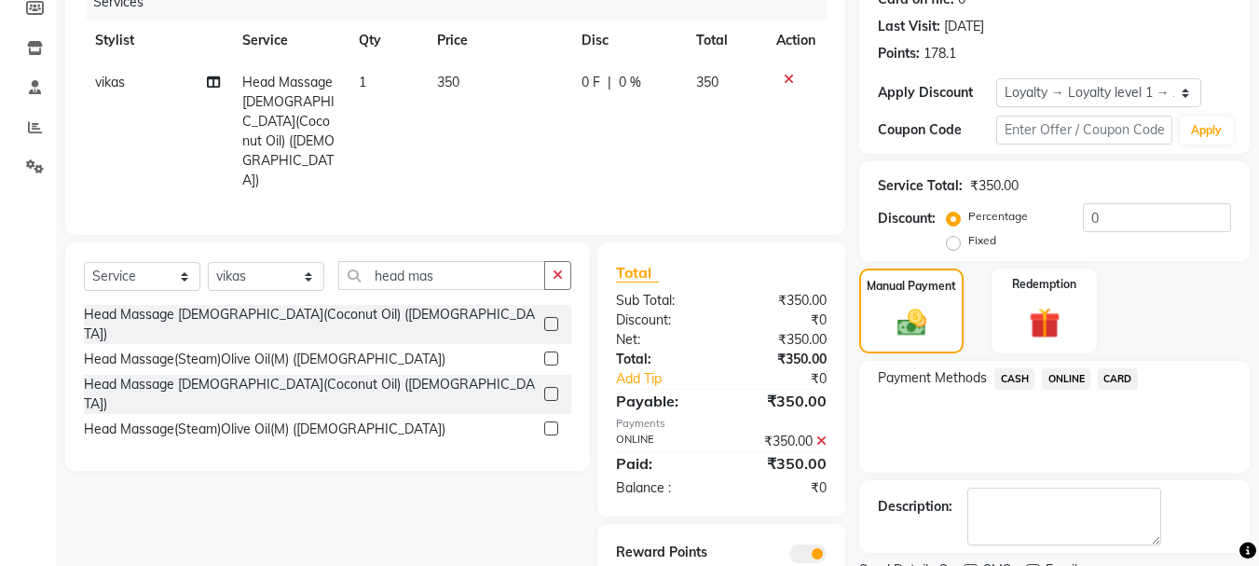
scroll to position [324, 0]
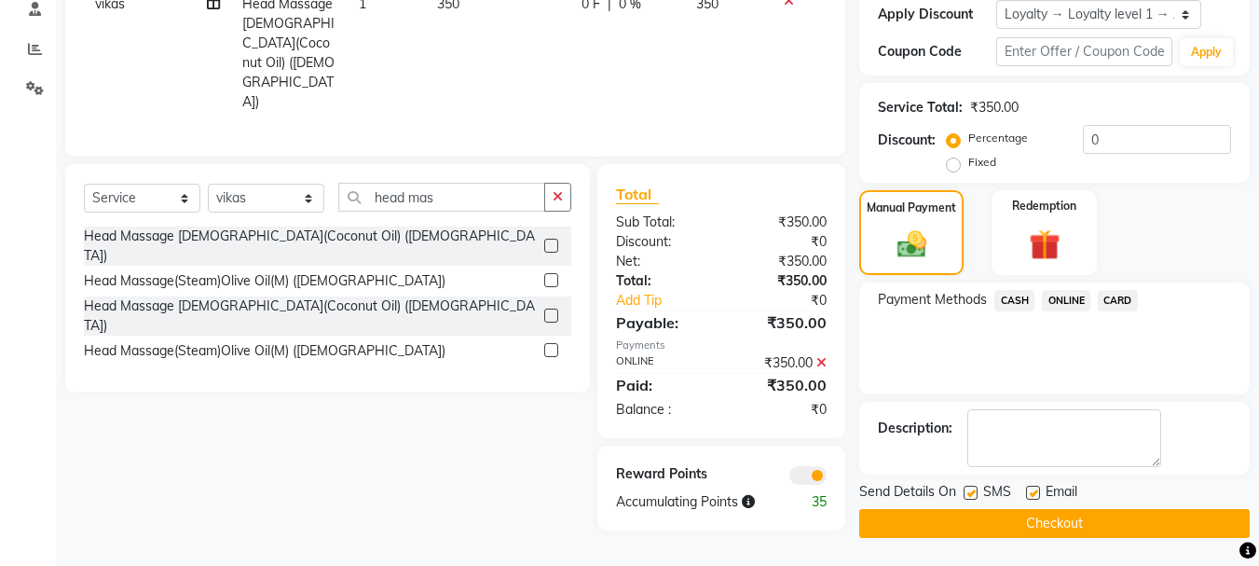
click at [1037, 509] on div "Send Details On SMS Email Checkout" at bounding box center [1054, 510] width 390 height 56
click at [1034, 513] on button "Checkout" at bounding box center [1054, 523] width 390 height 29
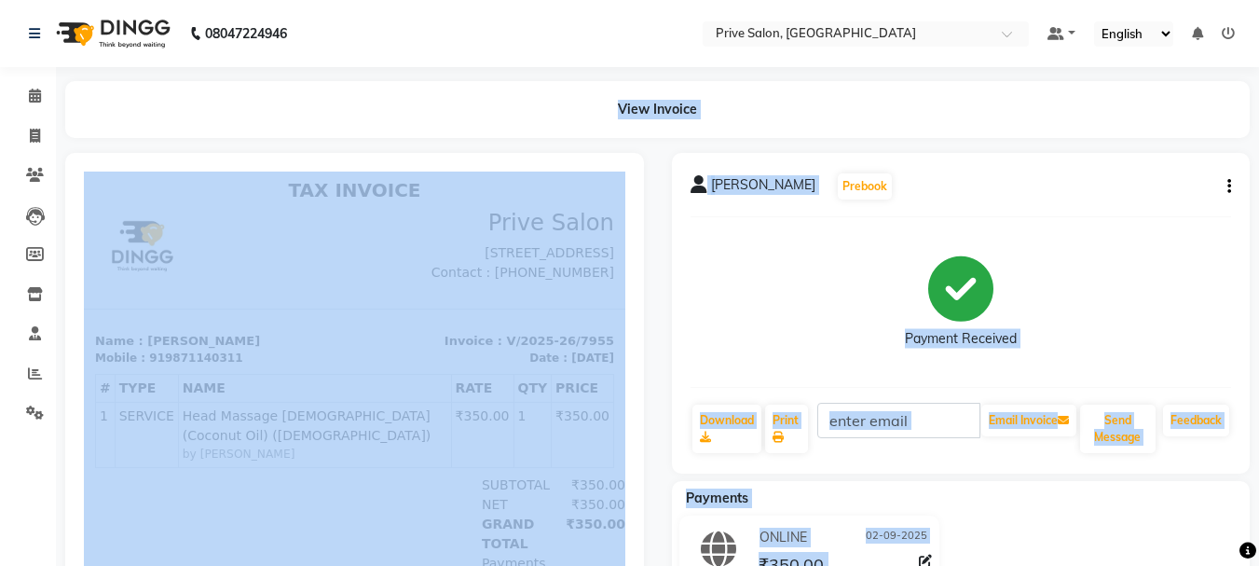
click at [978, 179] on div "[PERSON_NAME] Prebook" at bounding box center [961, 186] width 541 height 30
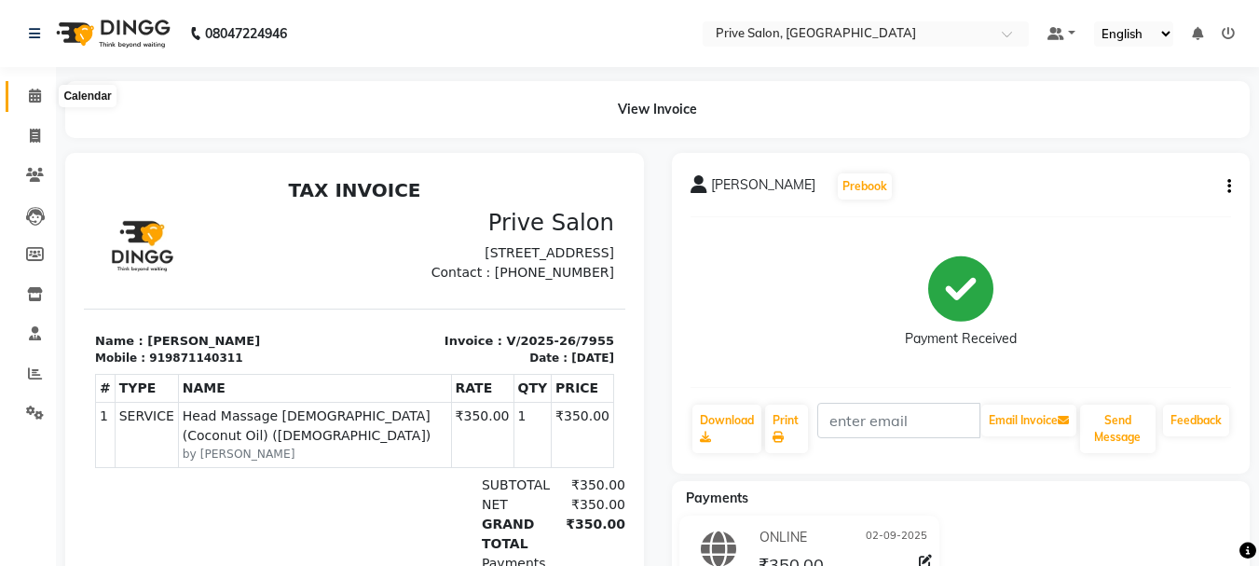
click at [37, 101] on icon at bounding box center [35, 96] width 12 height 14
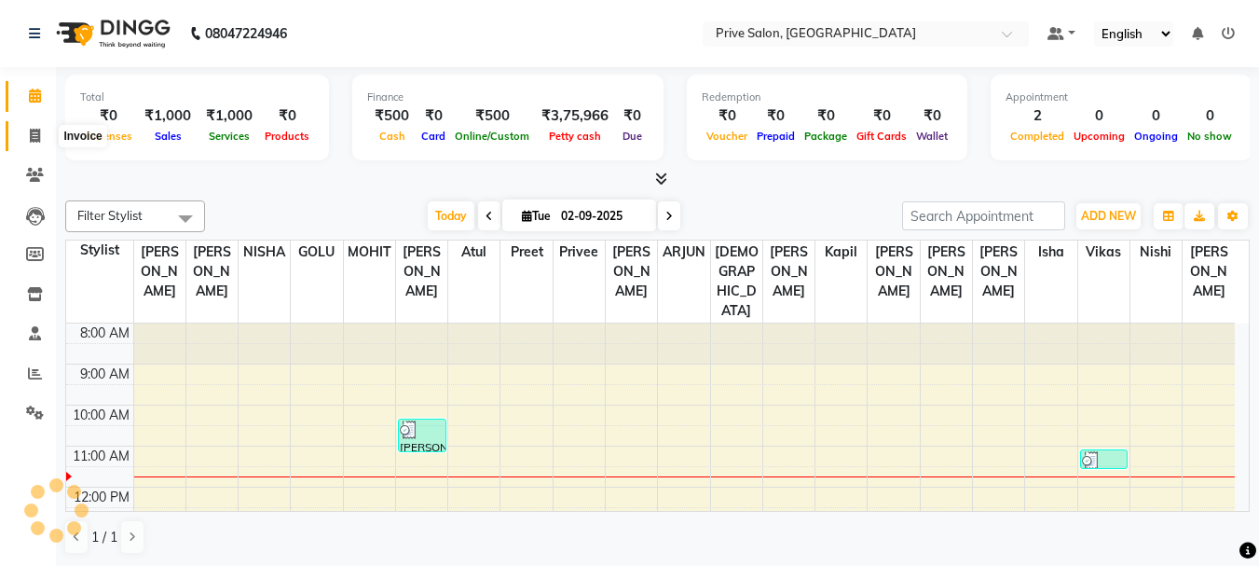
click at [34, 131] on icon at bounding box center [35, 136] width 10 height 14
select select "service"
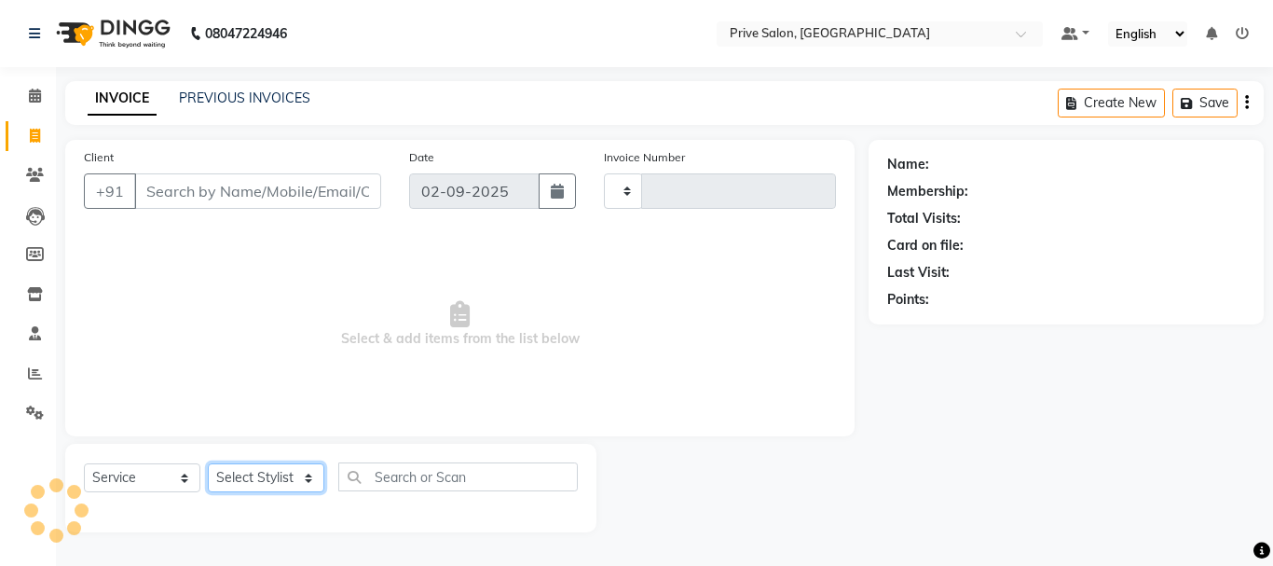
click at [281, 486] on select "Select Stylist" at bounding box center [266, 477] width 116 height 29
select select "136"
type input "7956"
select select "4235"
click at [208, 463] on select "Select Stylist amit ARJUN [PERSON_NAME] [PERSON_NAME] GOLU [PERSON_NAME] isha […" at bounding box center [266, 477] width 116 height 29
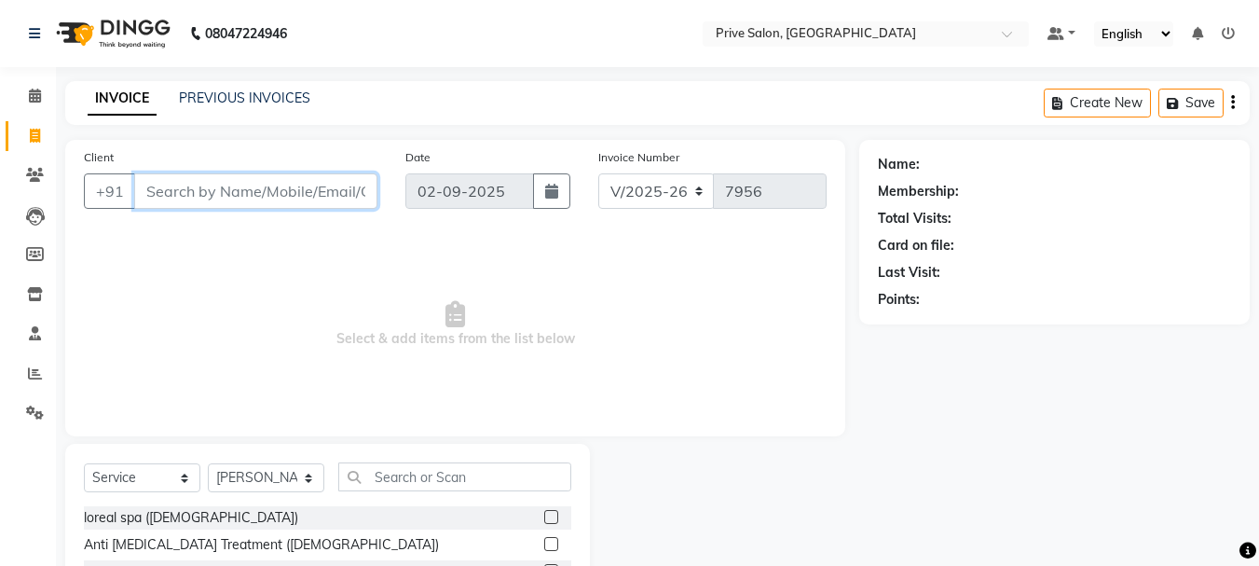
click at [255, 199] on input "Client" at bounding box center [255, 190] width 243 height 35
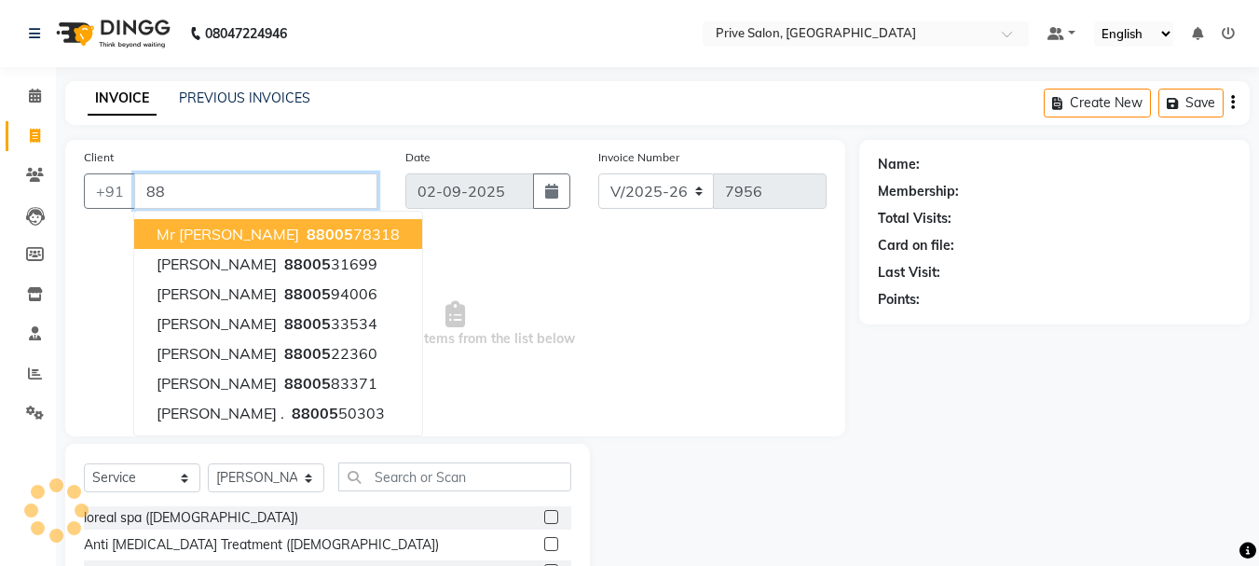
type input "8"
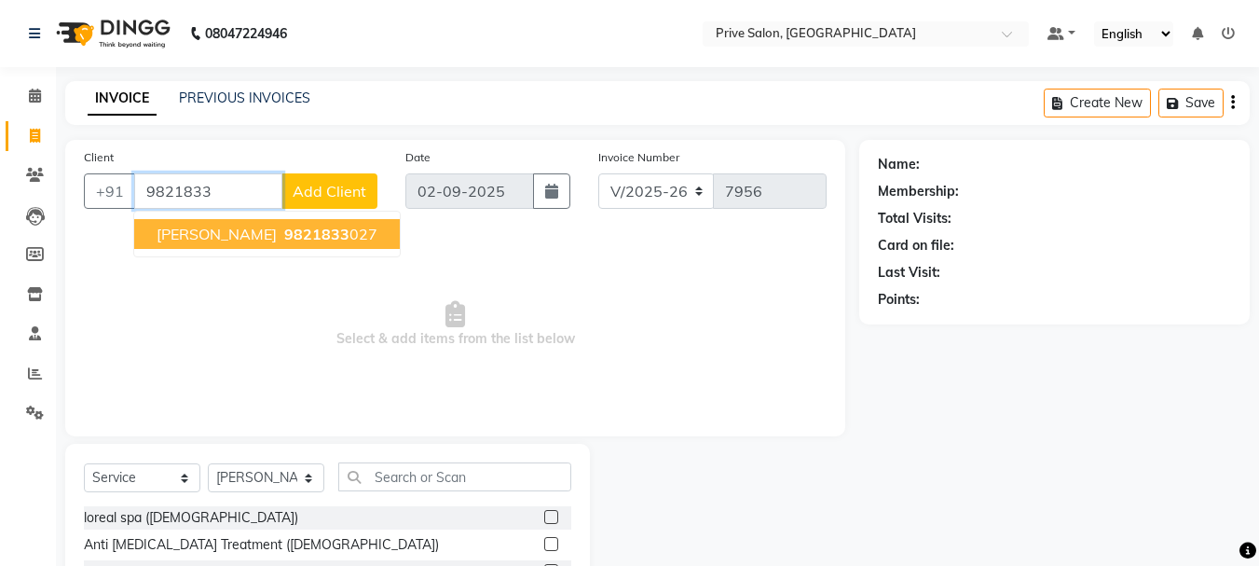
click at [284, 234] on span "9821833" at bounding box center [316, 234] width 65 height 19
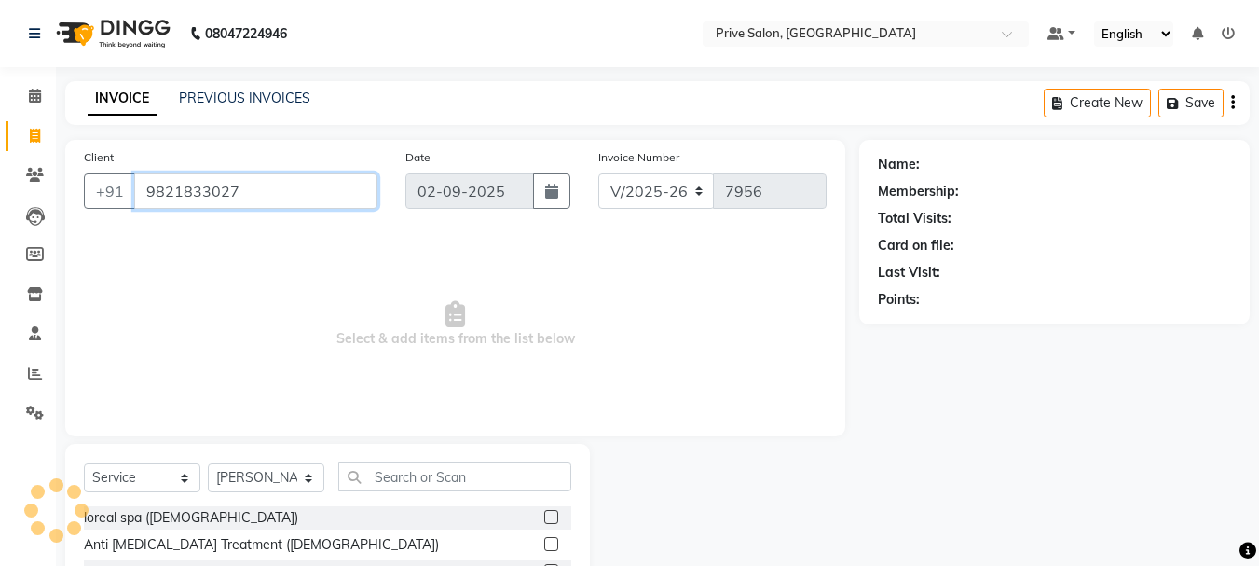
type input "9821833027"
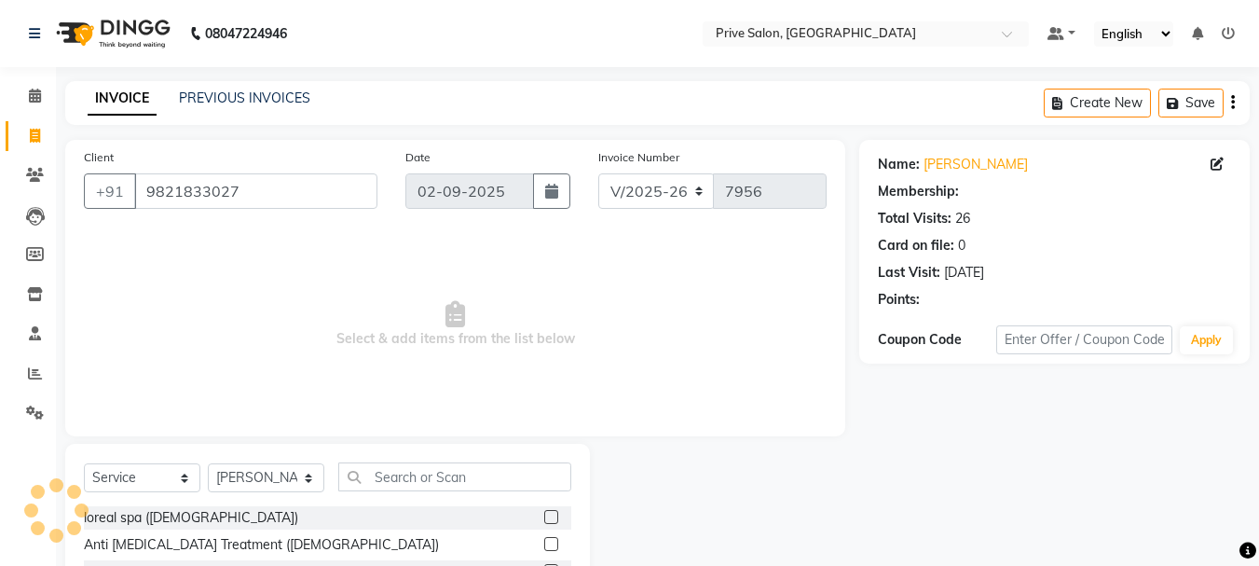
select select "1: Object"
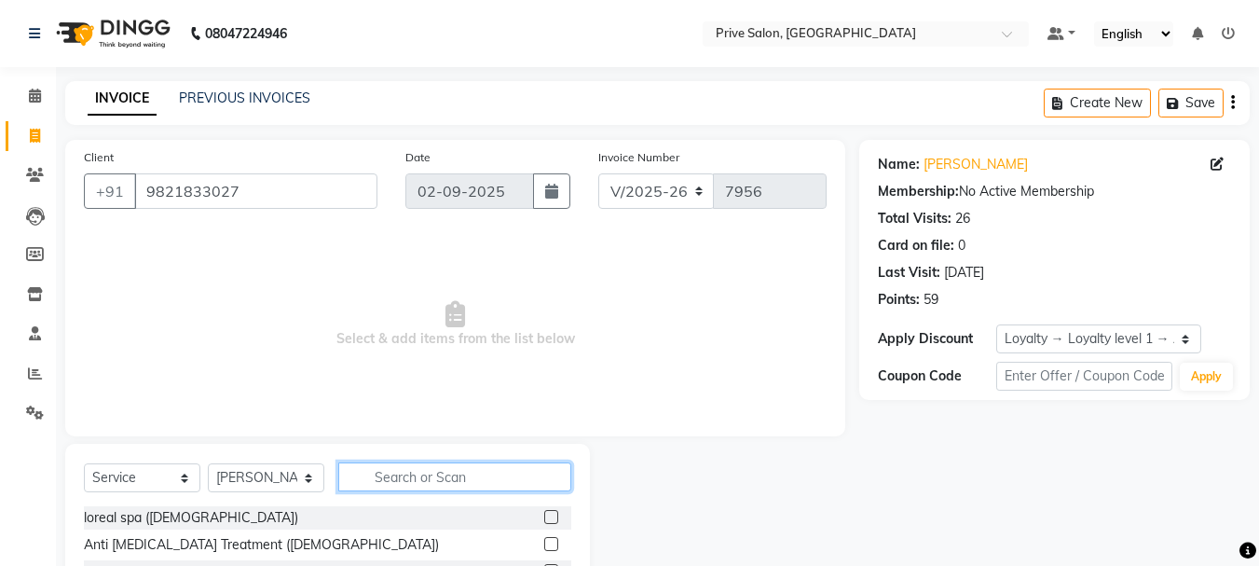
click at [494, 484] on input "text" at bounding box center [454, 476] width 233 height 29
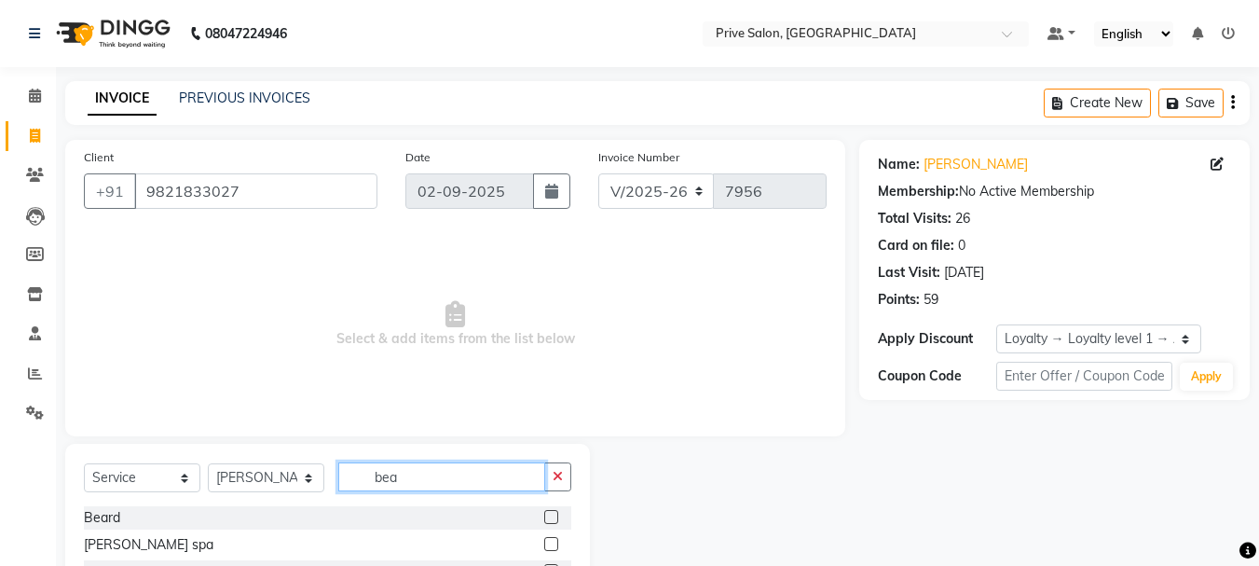
type input "bea"
click at [551, 513] on label at bounding box center [551, 517] width 14 height 14
click at [551, 513] on input "checkbox" at bounding box center [550, 518] width 12 height 12
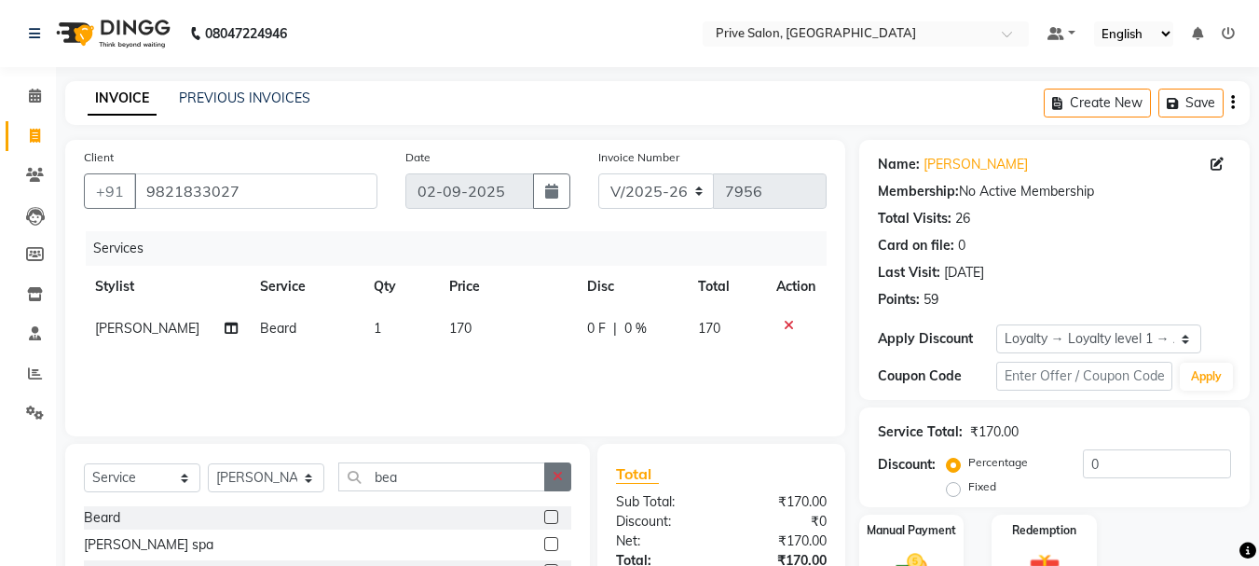
checkbox input "false"
click at [551, 474] on button "button" at bounding box center [557, 476] width 27 height 29
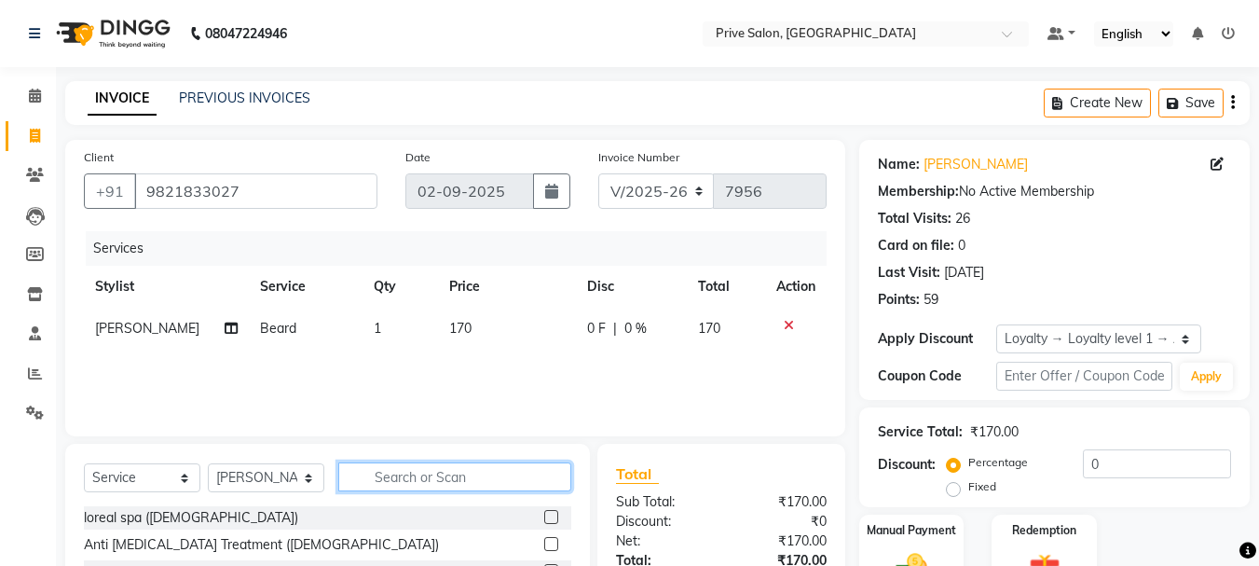
click at [532, 474] on input "text" at bounding box center [454, 476] width 233 height 29
type input "hair cut"
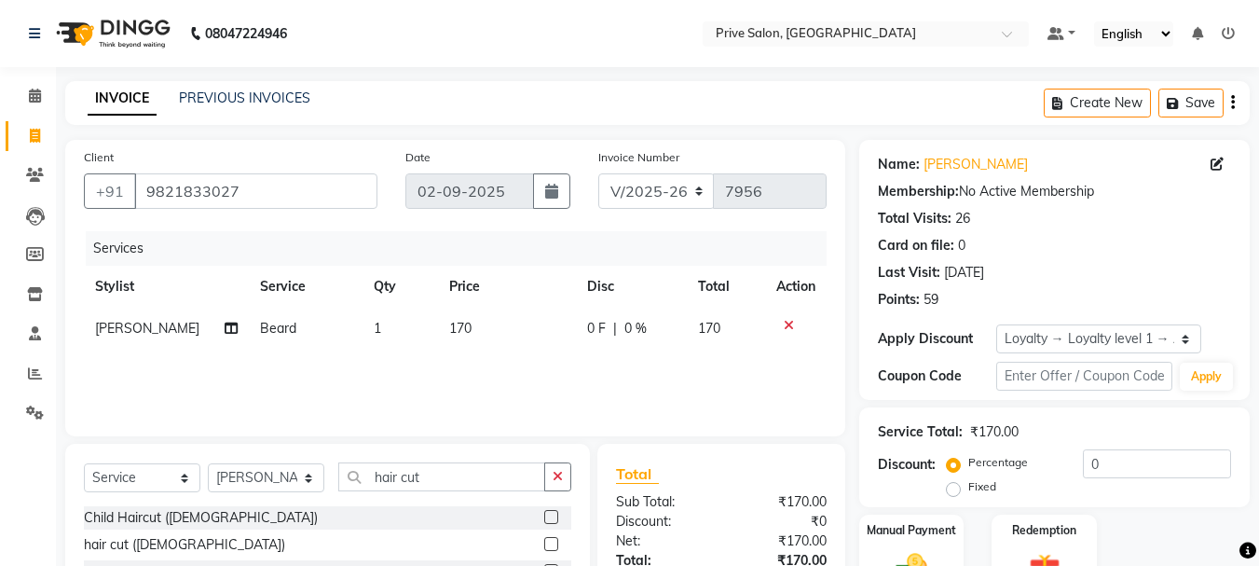
click at [549, 546] on label at bounding box center [551, 544] width 14 height 14
click at [549, 546] on input "checkbox" at bounding box center [550, 545] width 12 height 12
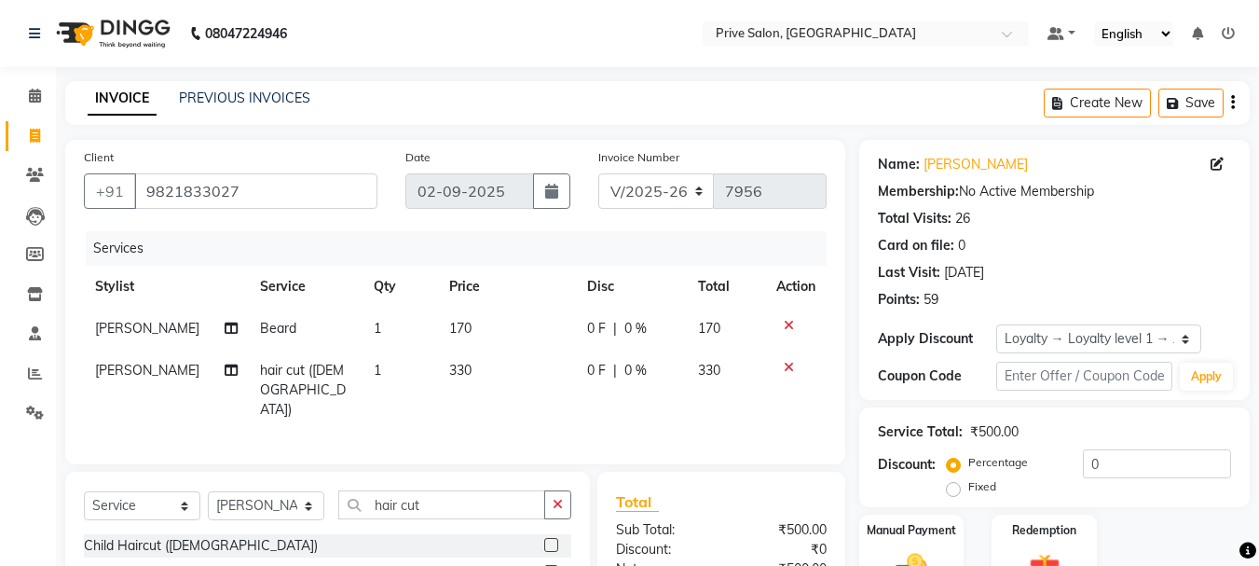
checkbox input "false"
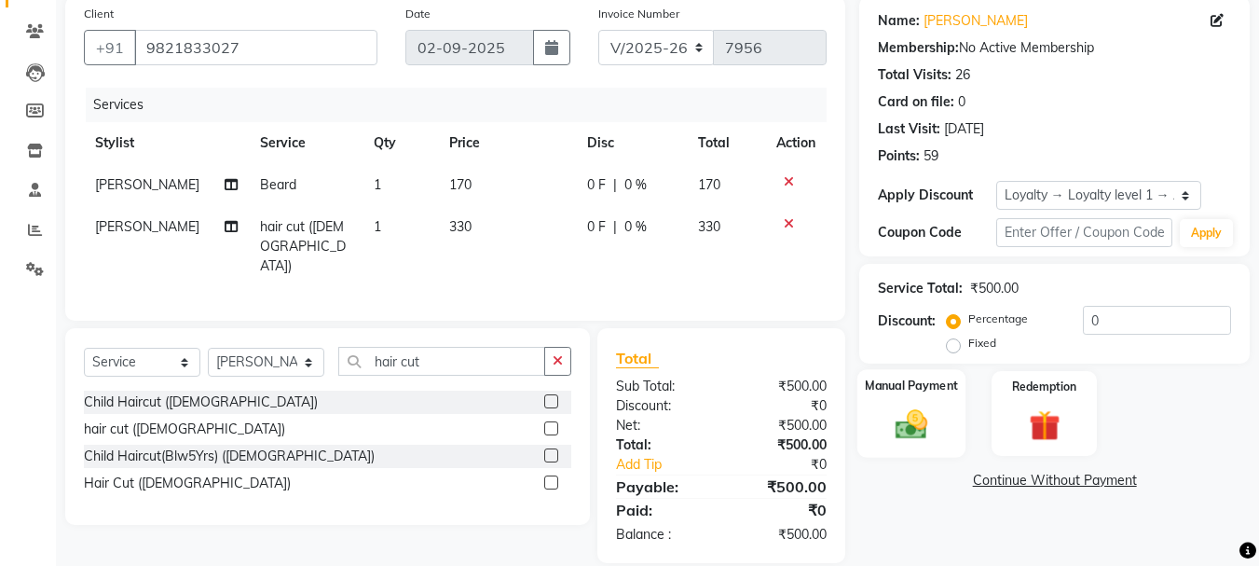
click at [916, 418] on img at bounding box center [911, 423] width 52 height 37
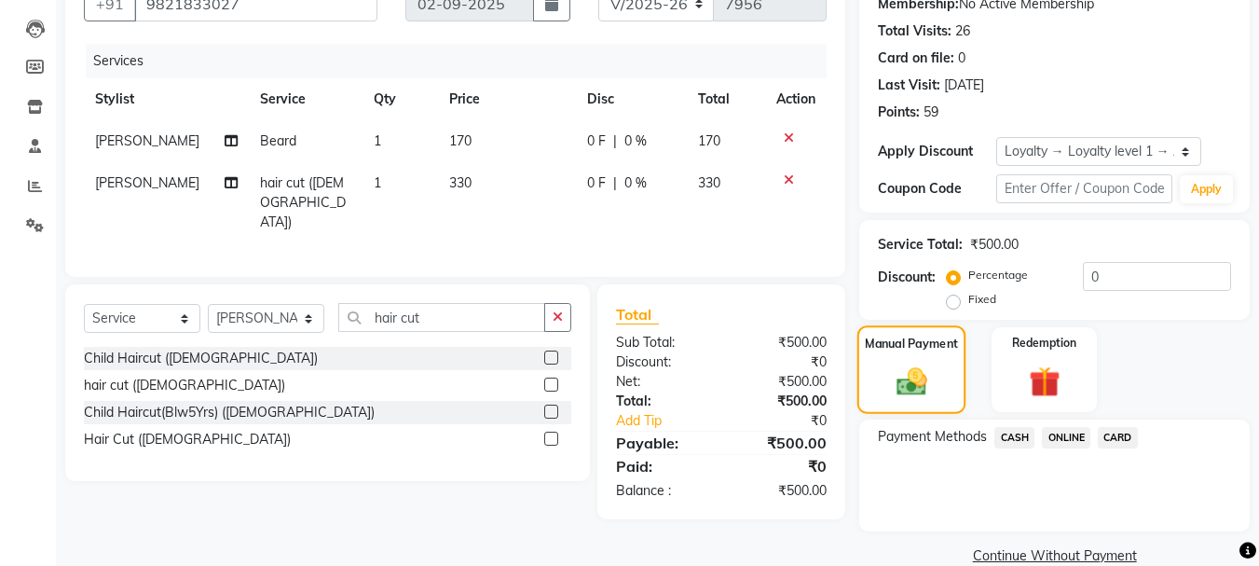
scroll to position [219, 0]
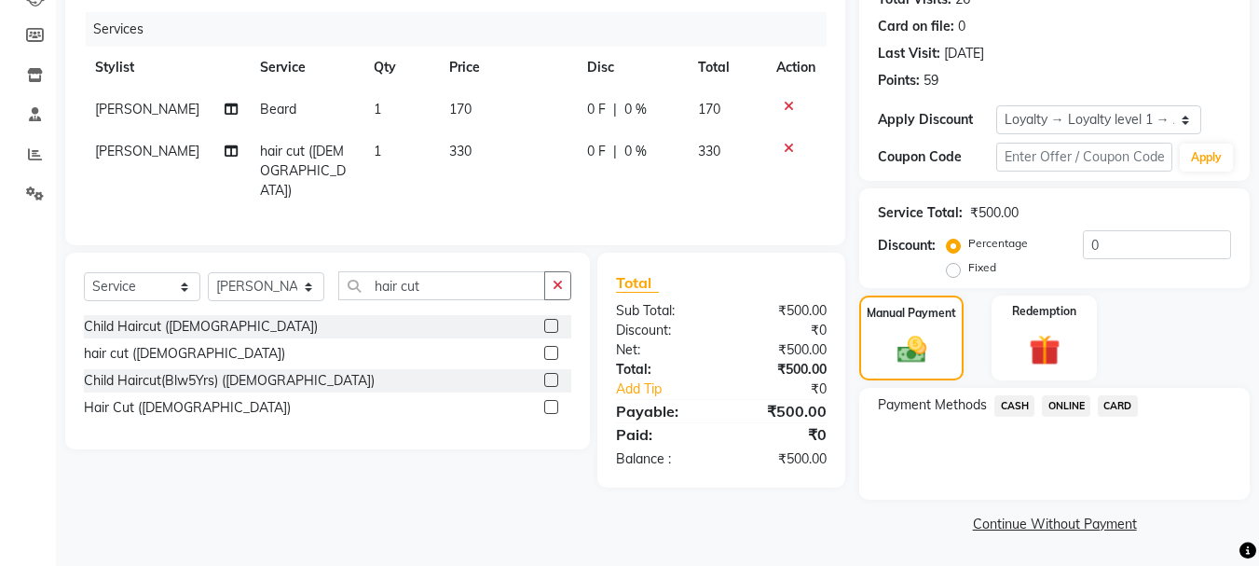
click at [1021, 408] on span "CASH" at bounding box center [1014, 405] width 40 height 21
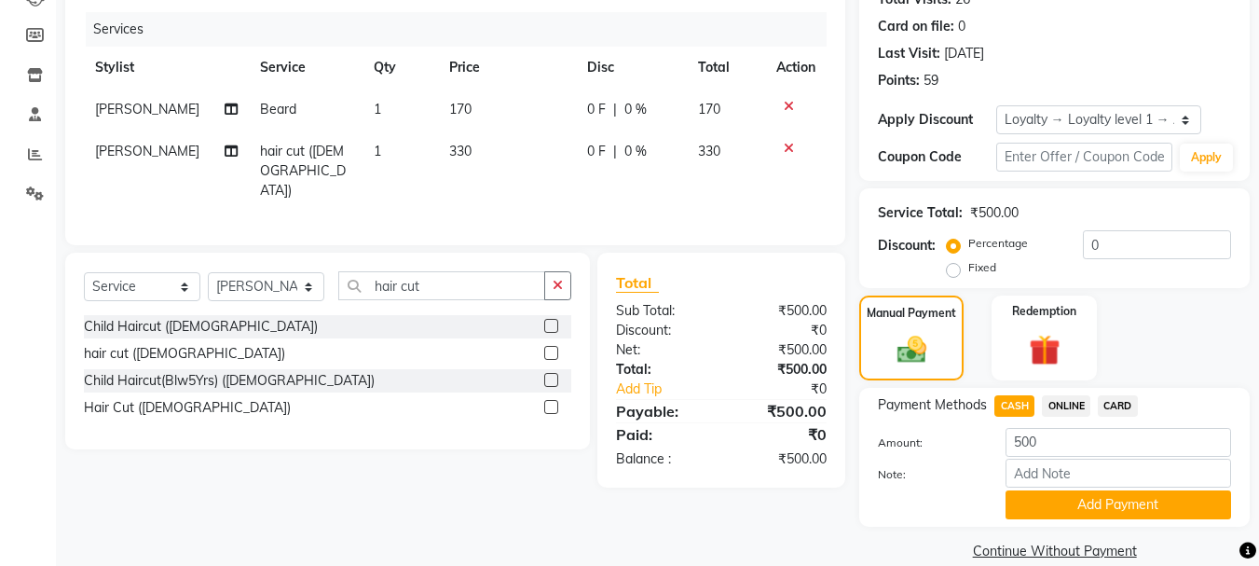
scroll to position [246, 0]
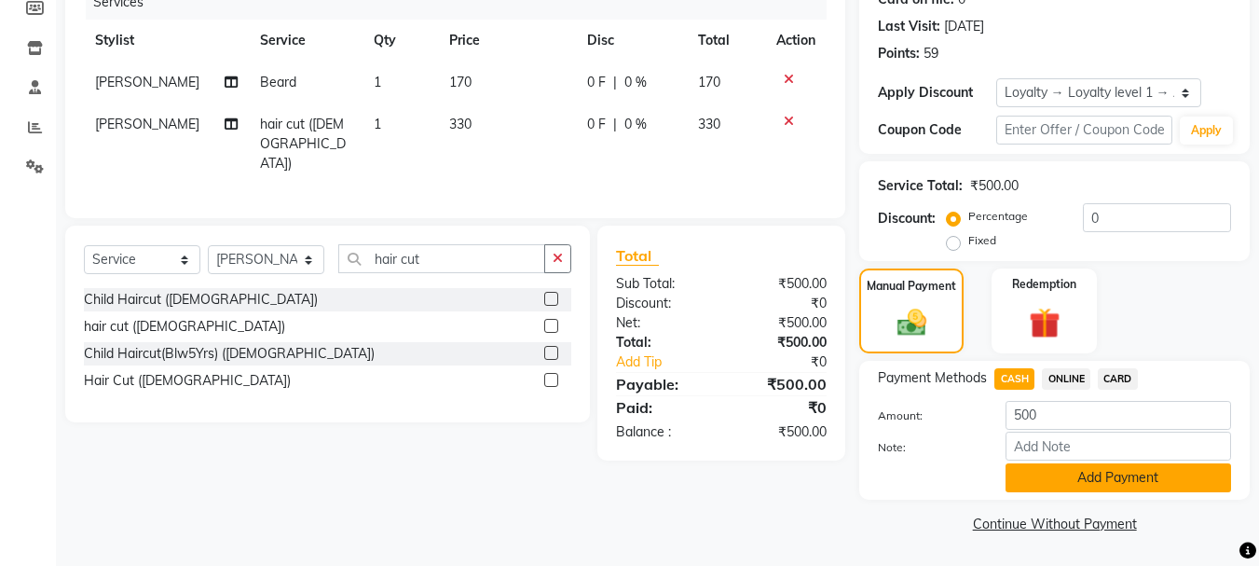
click at [1065, 471] on button "Add Payment" at bounding box center [1118, 477] width 226 height 29
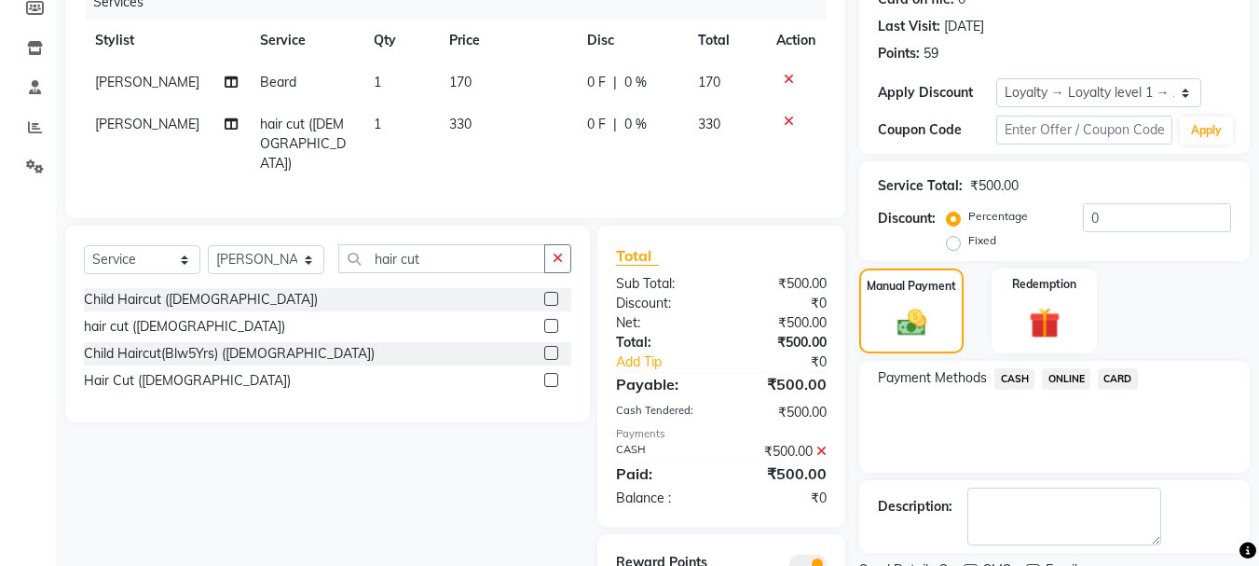
scroll to position [324, 0]
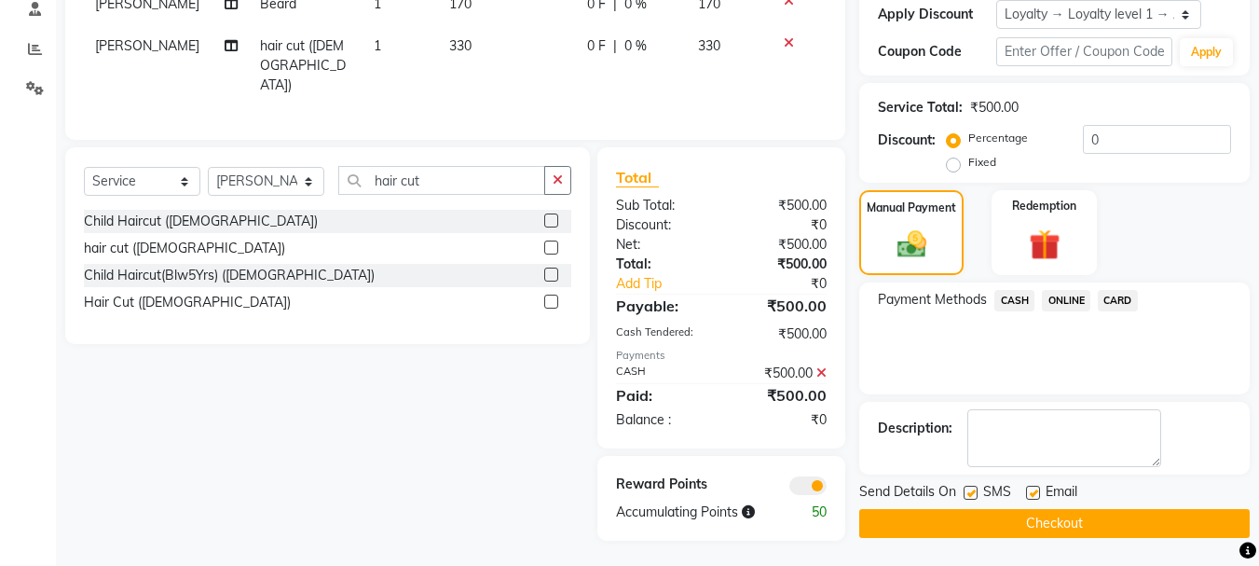
click at [1028, 513] on button "Checkout" at bounding box center [1054, 523] width 390 height 29
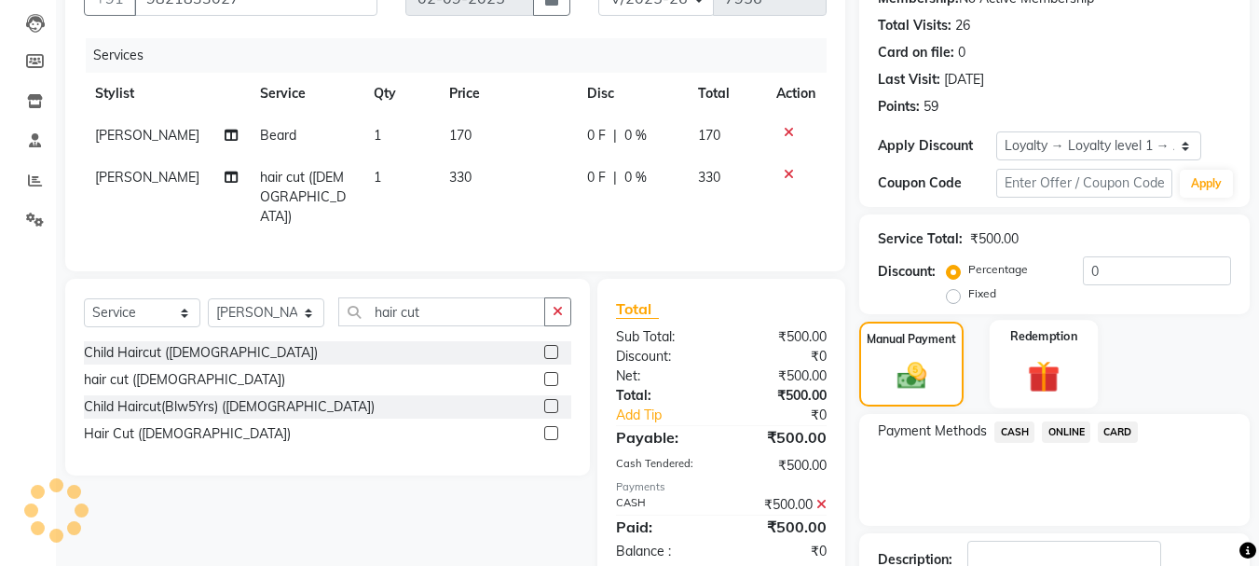
scroll to position [0, 0]
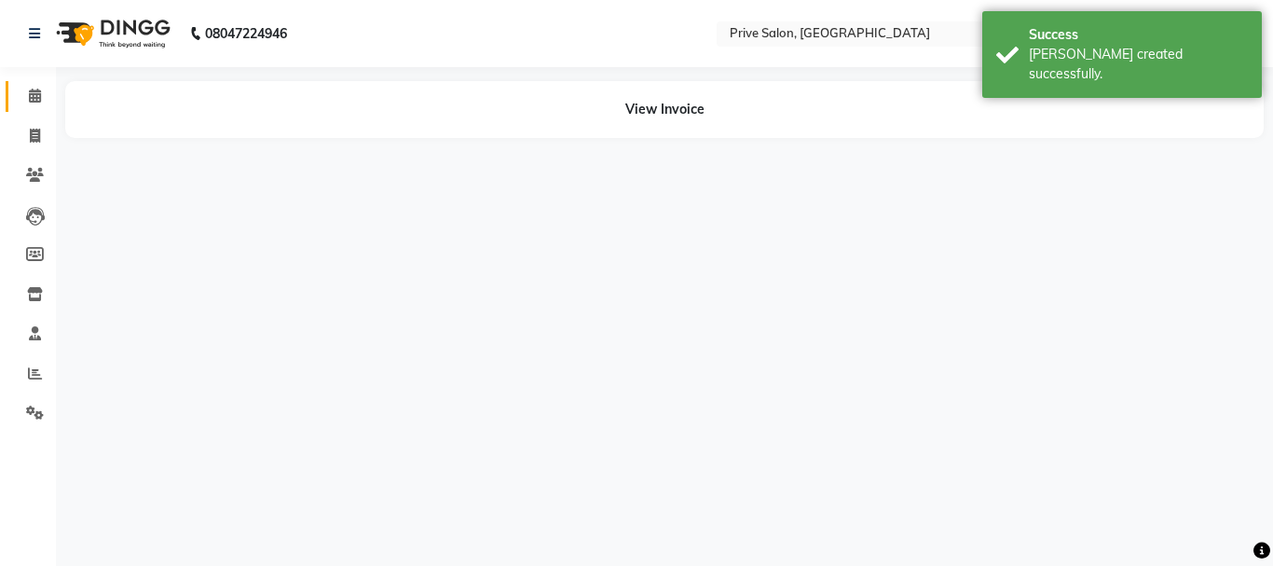
click at [28, 82] on link "Calendar" at bounding box center [28, 96] width 45 height 31
